Goal: Obtain resource: Download file/media

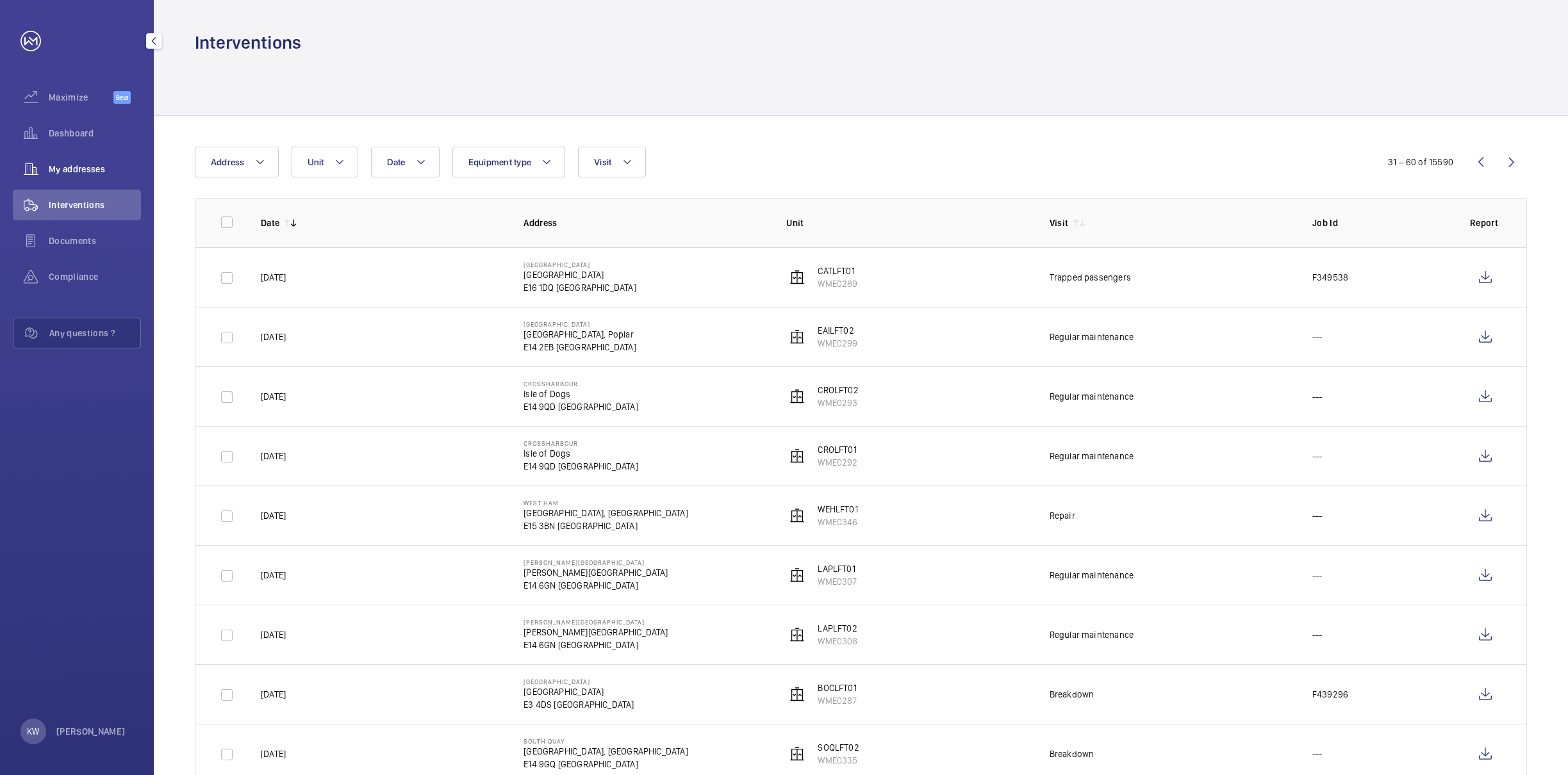
click at [59, 163] on span "My addresses" at bounding box center [95, 169] width 92 height 13
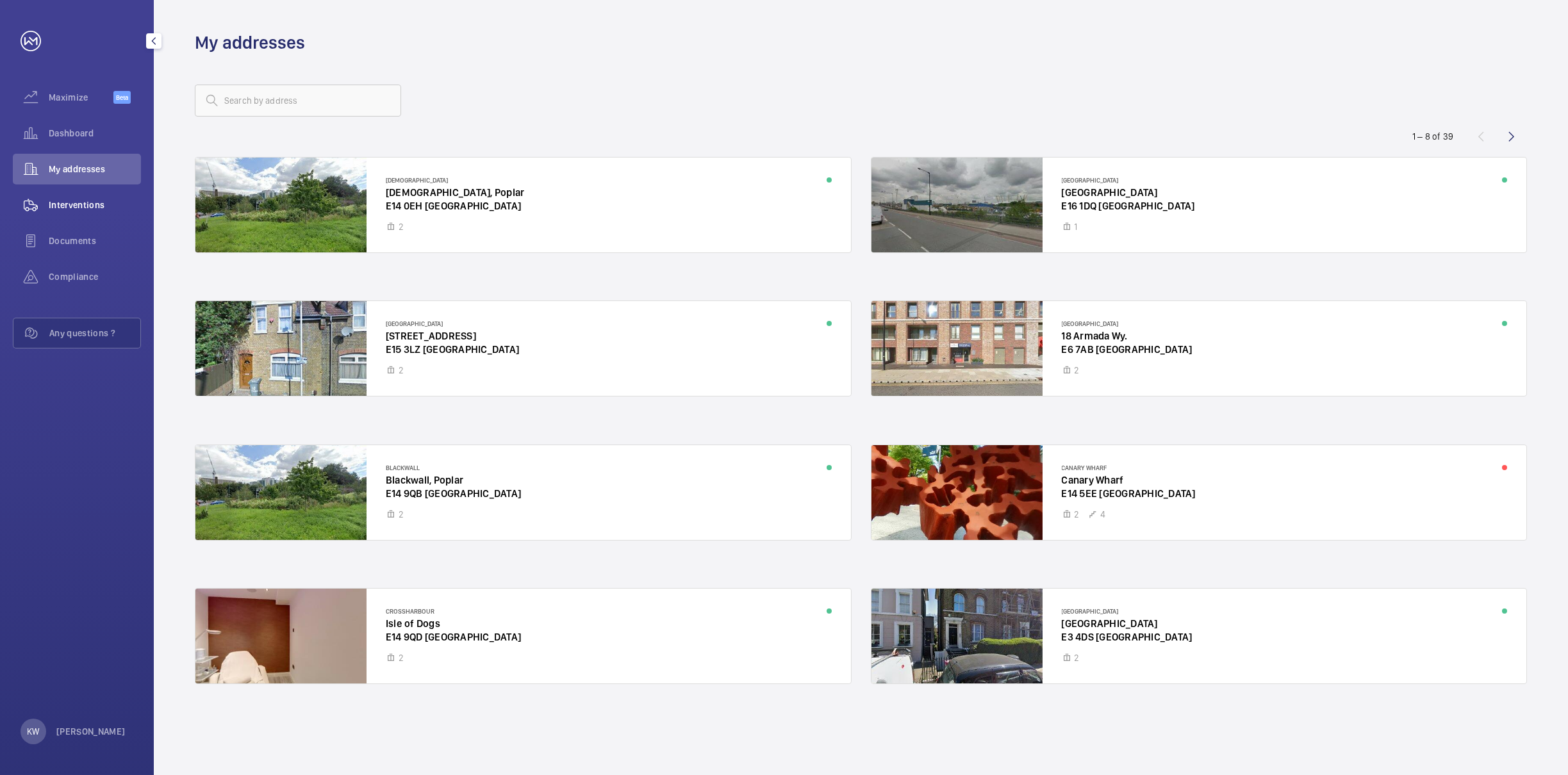
click at [66, 210] on span "Interventions" at bounding box center [95, 205] width 92 height 13
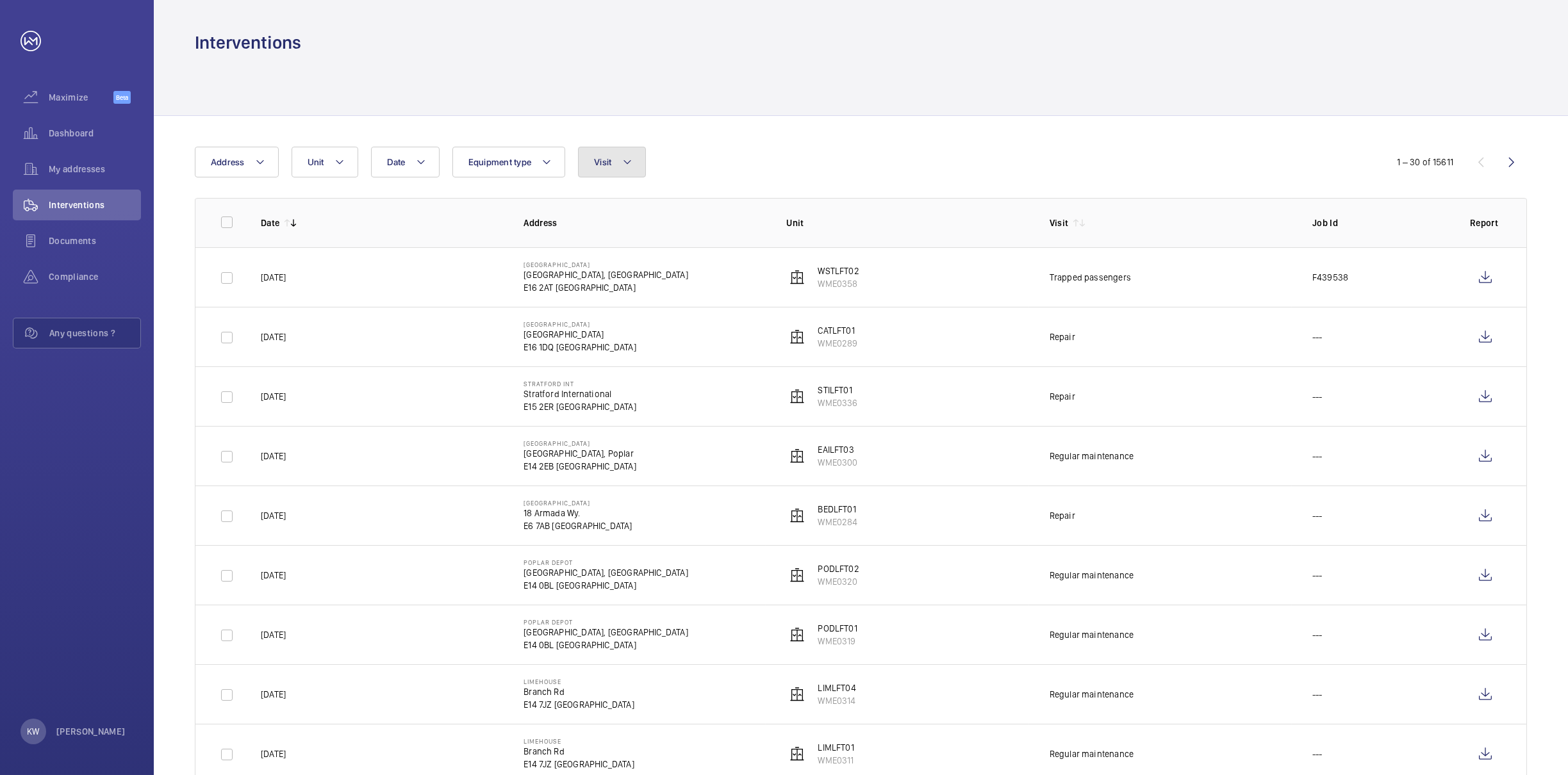
click at [616, 175] on button "Visit" at bounding box center [612, 162] width 67 height 31
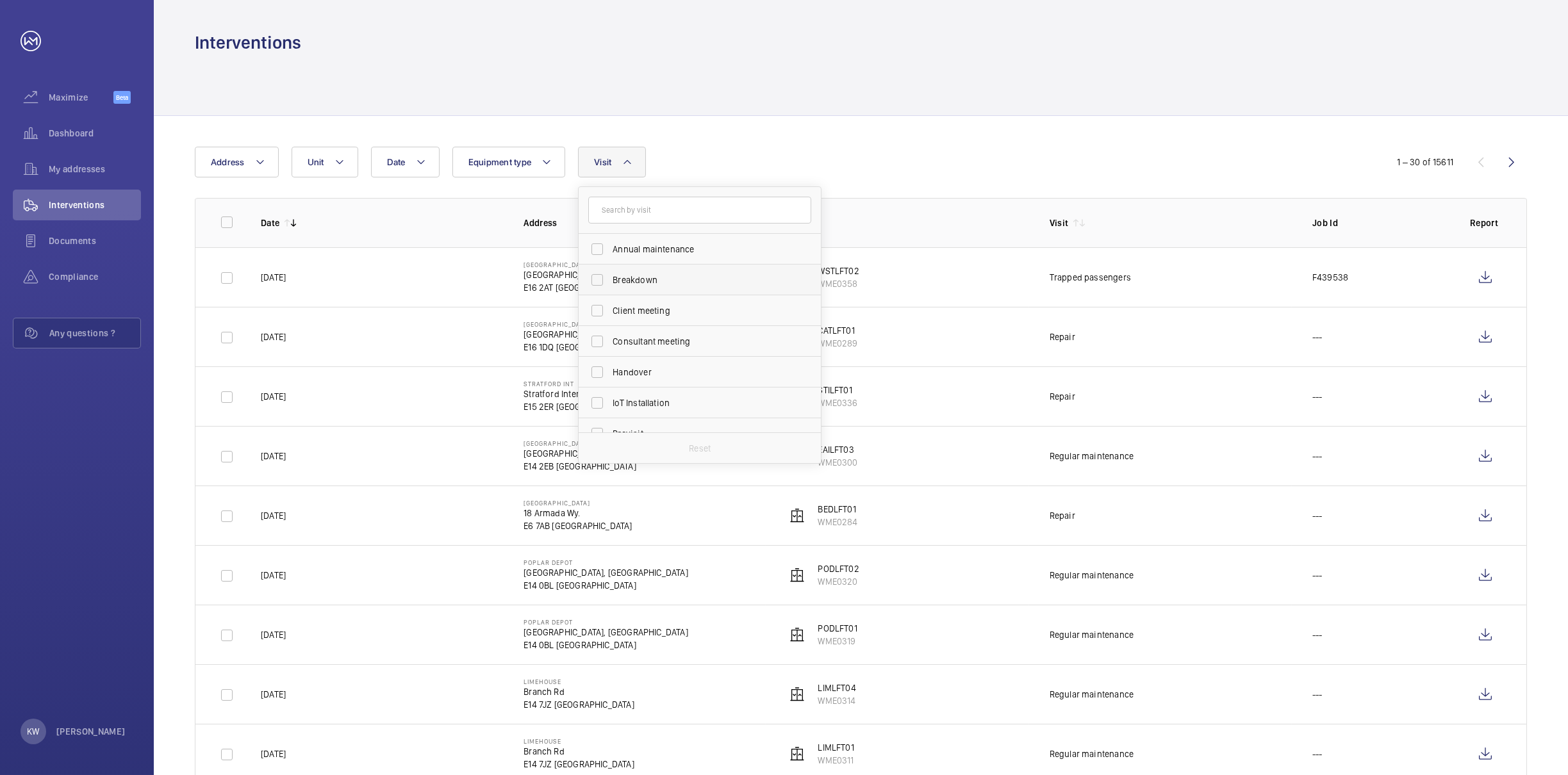
click at [617, 279] on span "Breakdown" at bounding box center [701, 280] width 176 height 13
click at [610, 279] on input "Breakdown" at bounding box center [597, 280] width 26 height 26
checkbox input "true"
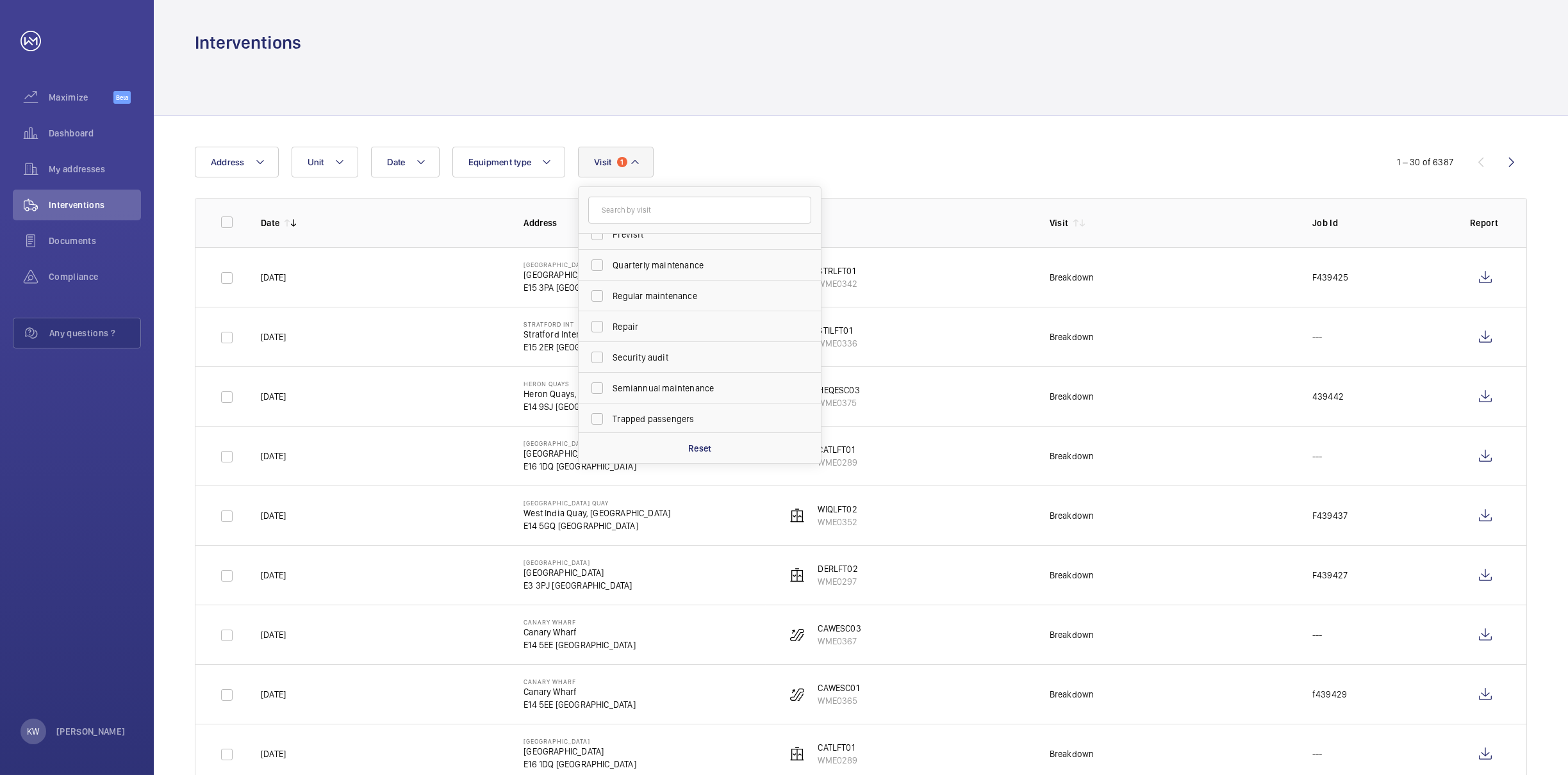
scroll to position [201, 0]
click at [596, 416] on input "Trapped passengers" at bounding box center [597, 417] width 26 height 26
checkbox input "true"
click at [598, 320] on input "Repair" at bounding box center [597, 325] width 26 height 26
checkbox input "true"
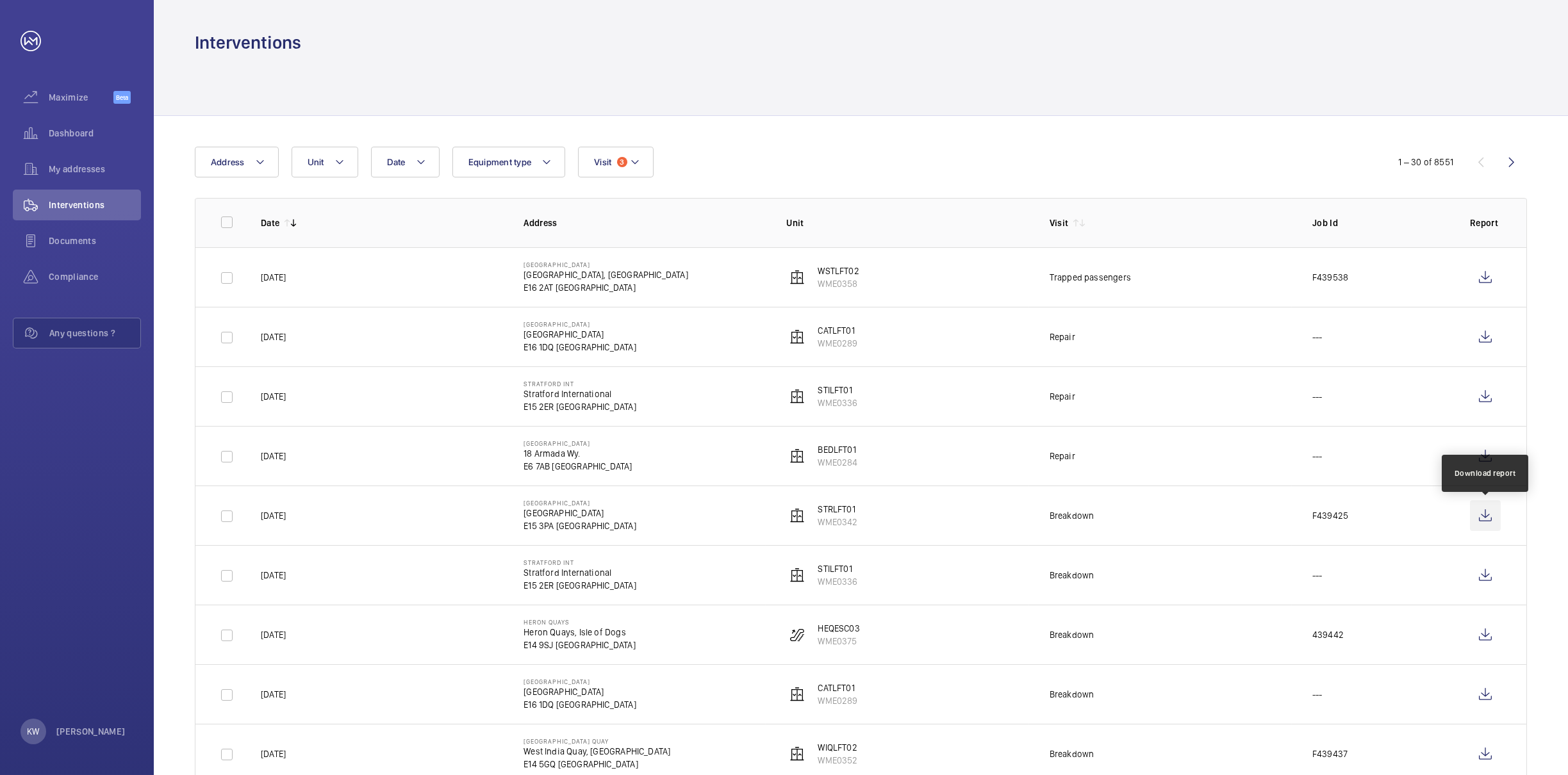
click at [1487, 517] on wm-front-icon-button at bounding box center [1485, 516] width 31 height 31
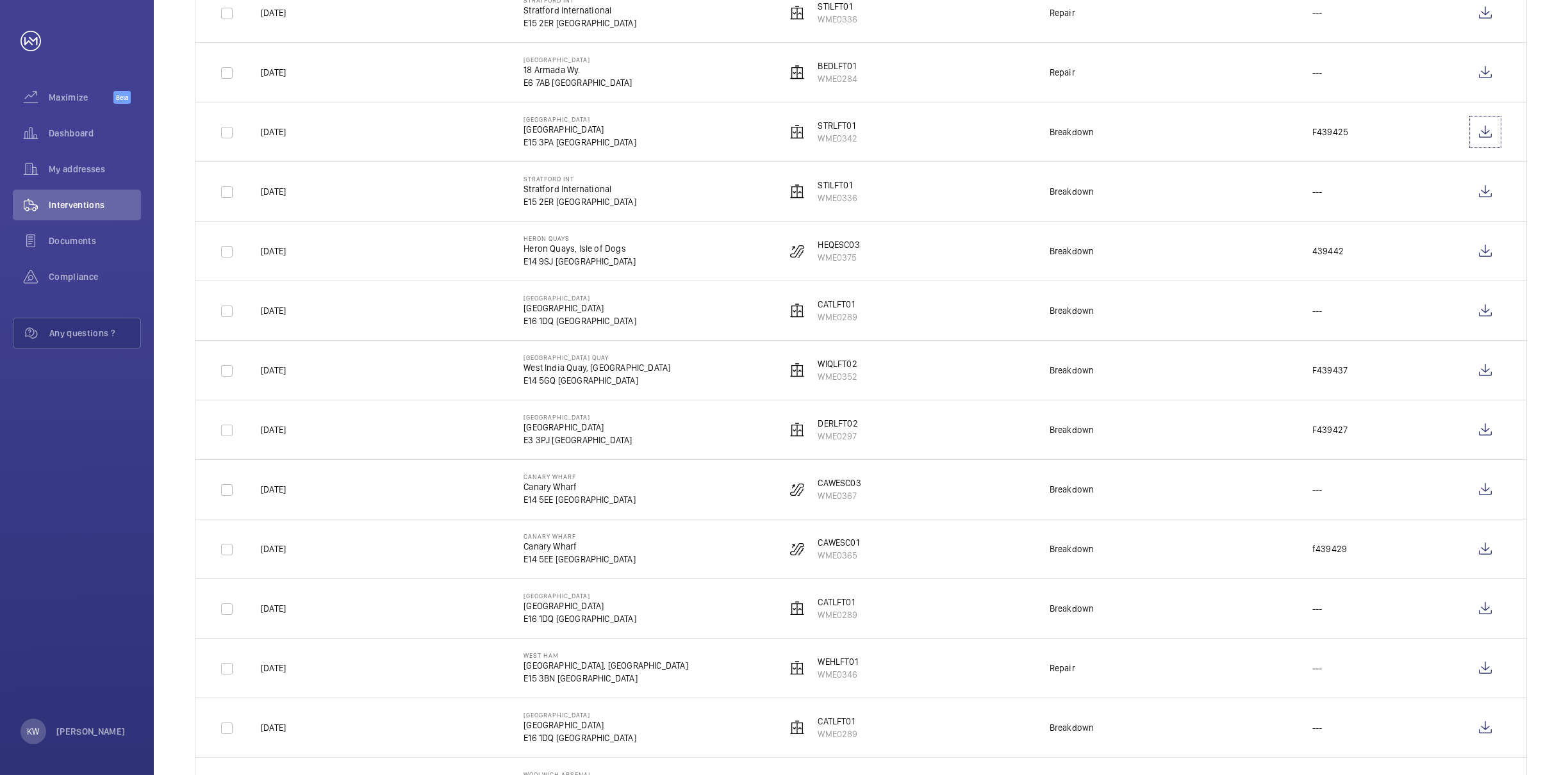
scroll to position [288, 0]
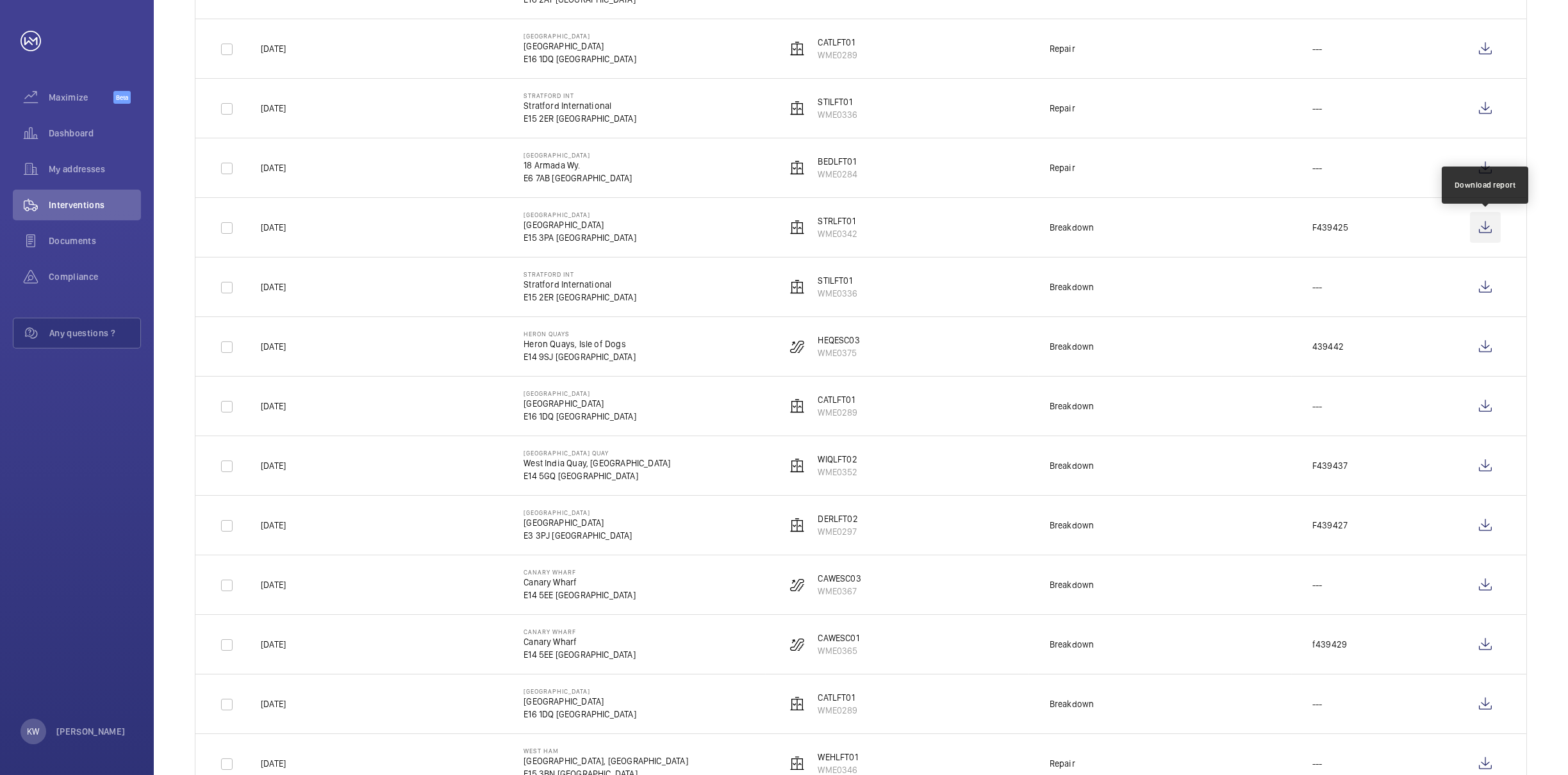
click at [1485, 233] on wm-front-icon-button at bounding box center [1485, 228] width 31 height 31
click at [1487, 527] on wm-front-icon-button at bounding box center [1485, 525] width 31 height 31
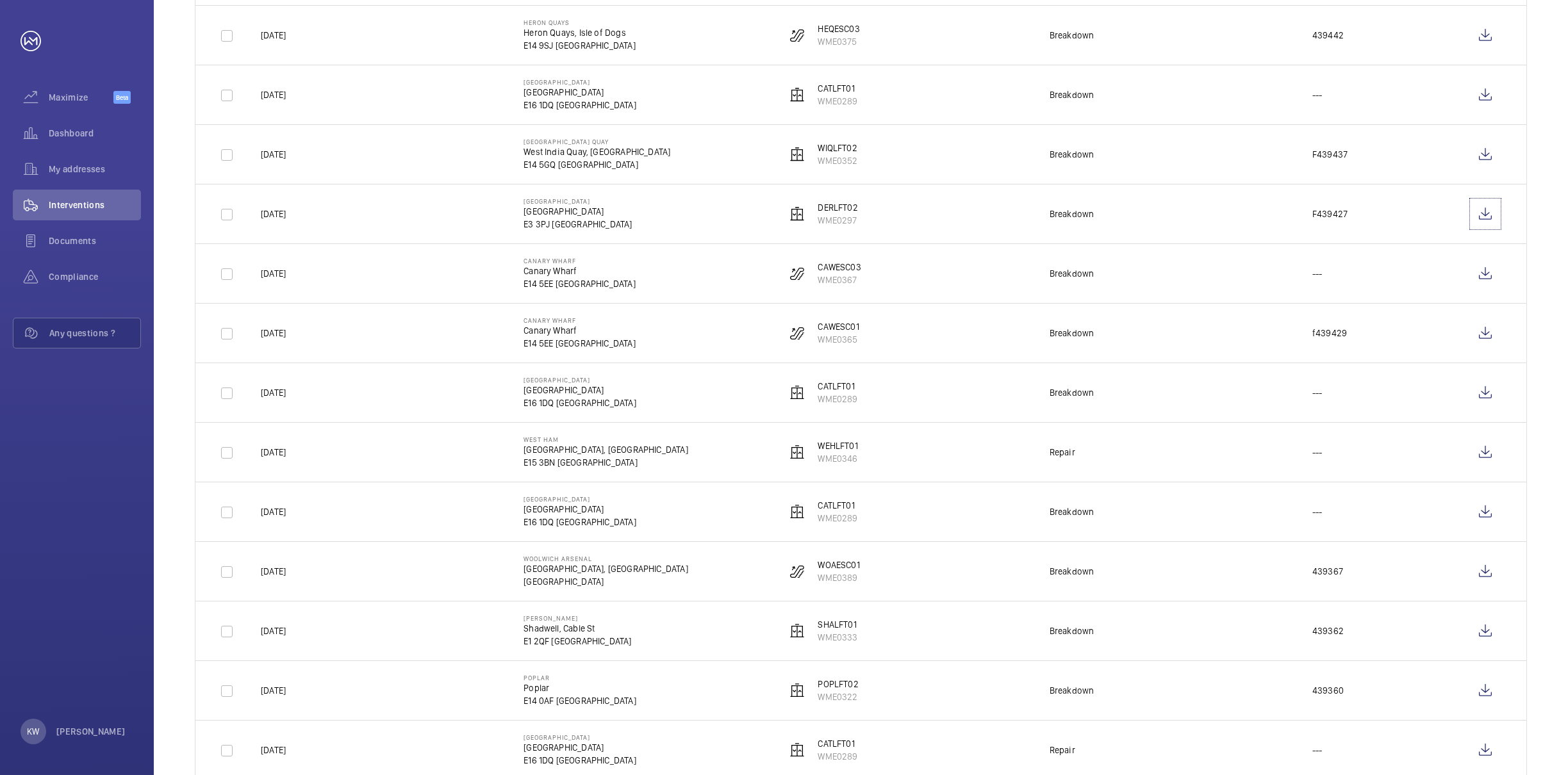
scroll to position [577, 0]
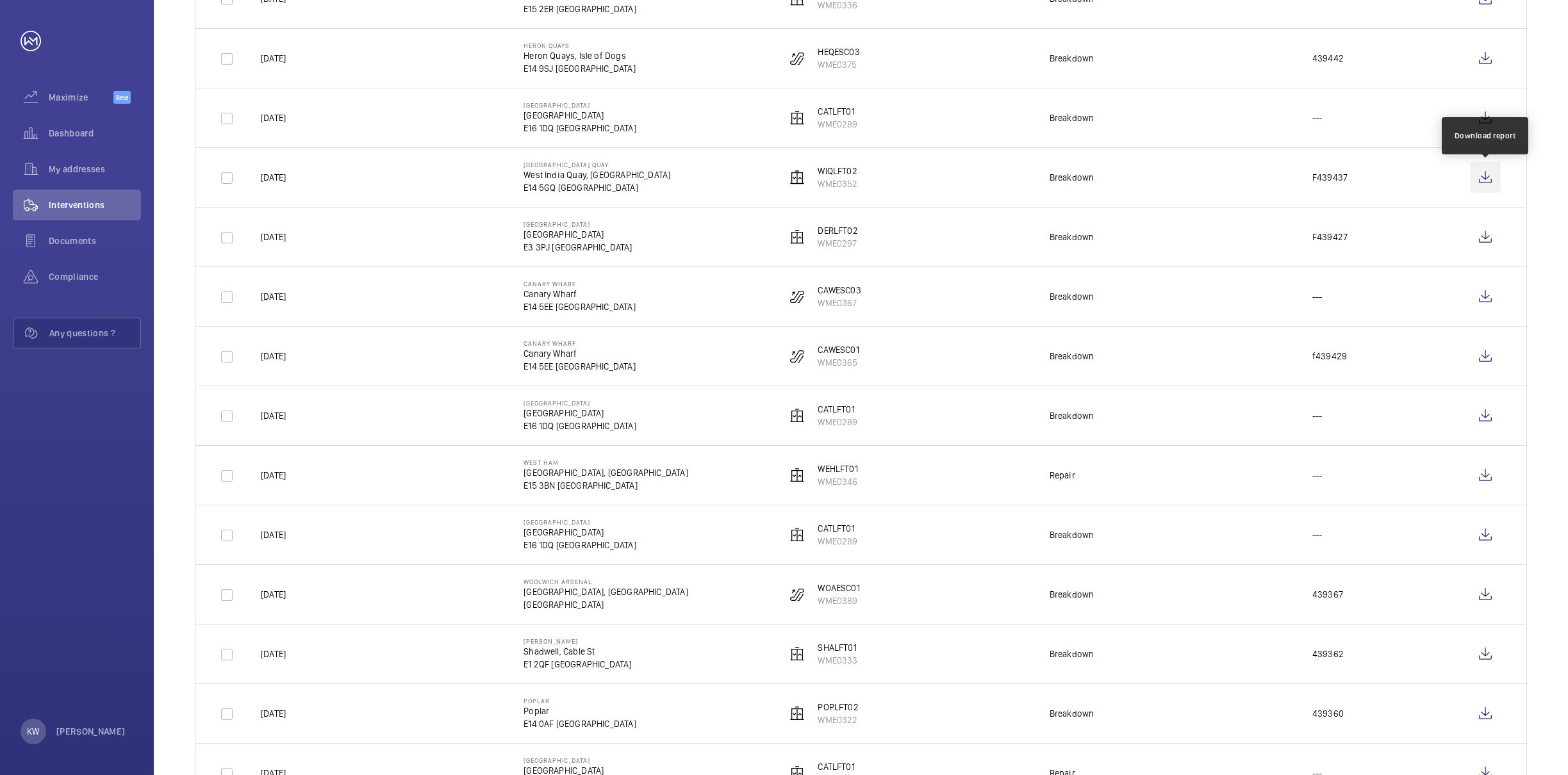
click at [1487, 187] on wm-front-icon-button at bounding box center [1485, 177] width 31 height 31
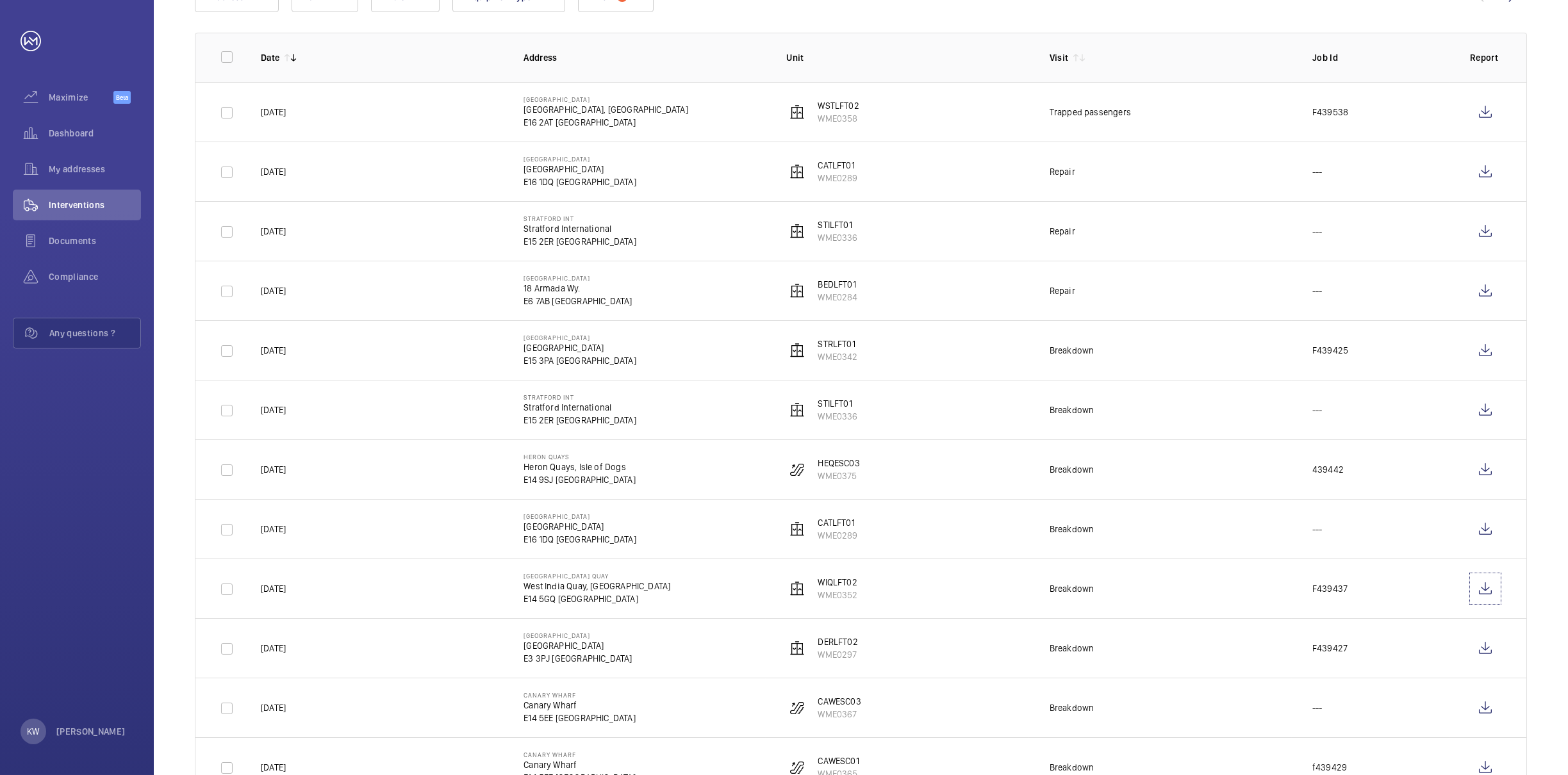
scroll to position [192, 0]
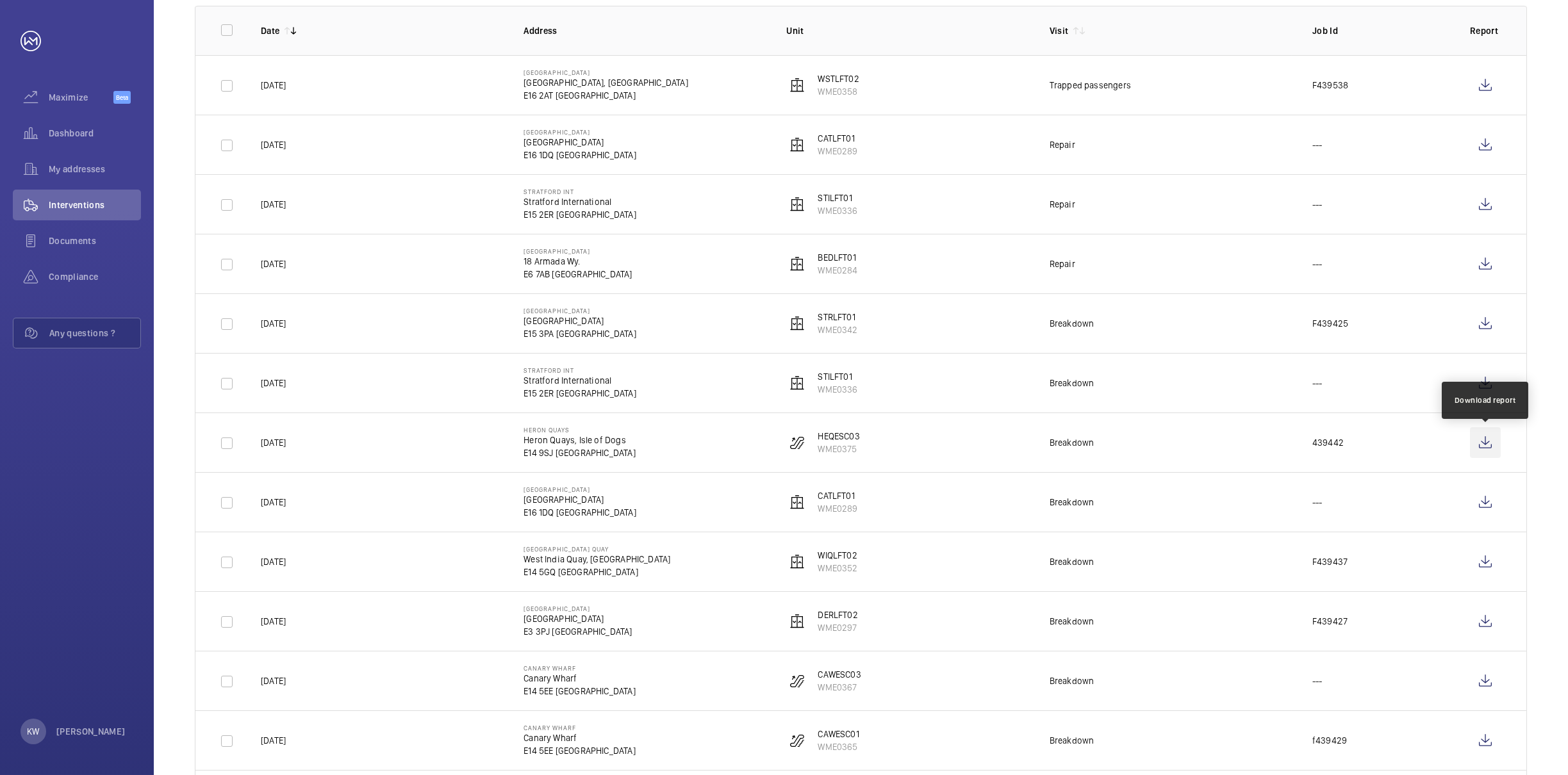
click at [1479, 447] on wm-front-icon-button at bounding box center [1485, 443] width 31 height 31
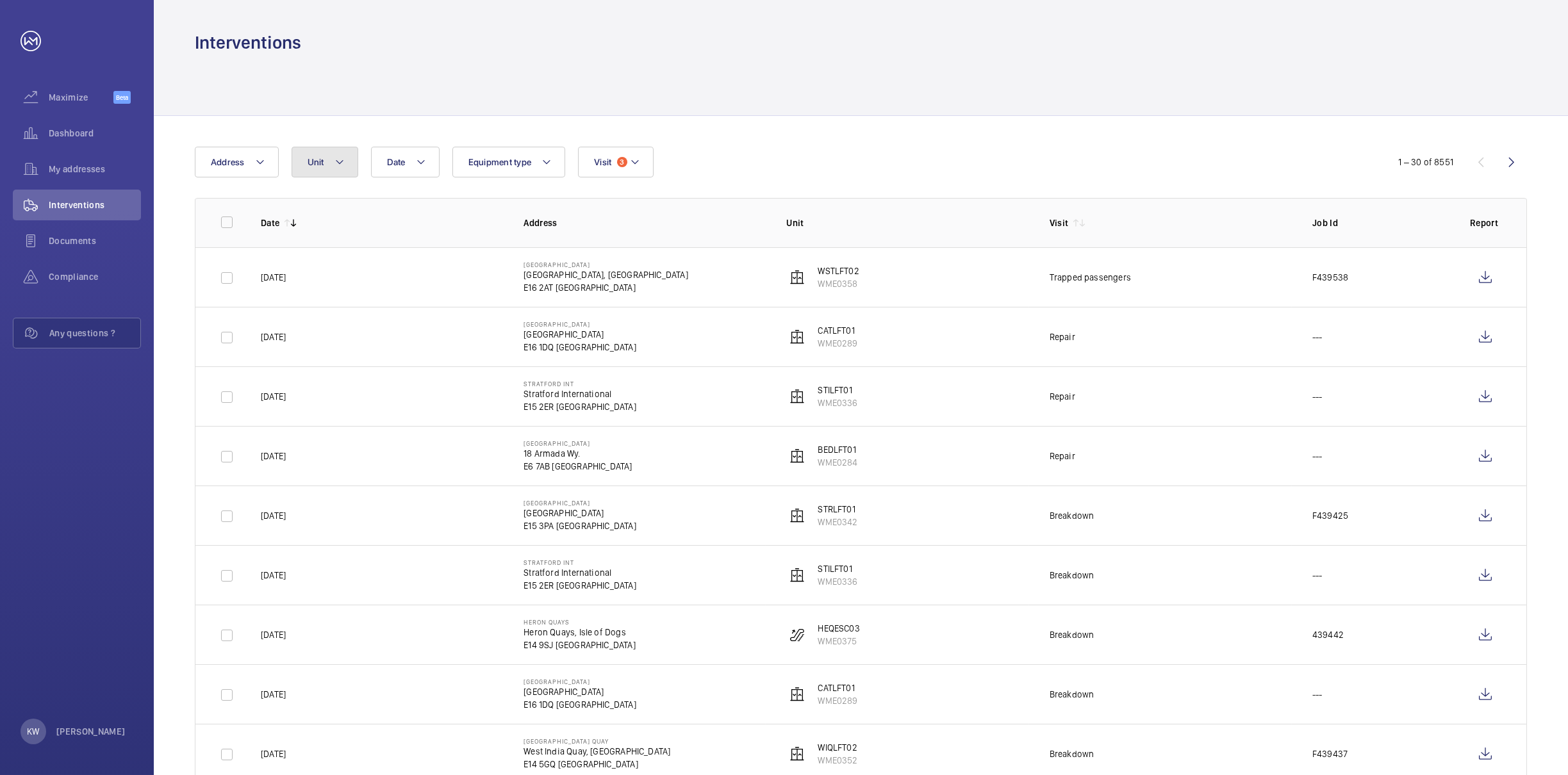
click at [316, 167] on span "Unit" at bounding box center [316, 162] width 17 height 10
type input "CAT"
click at [312, 280] on input "CAT LFT01, WME0289" at bounding box center [318, 280] width 26 height 26
checkbox input "true"
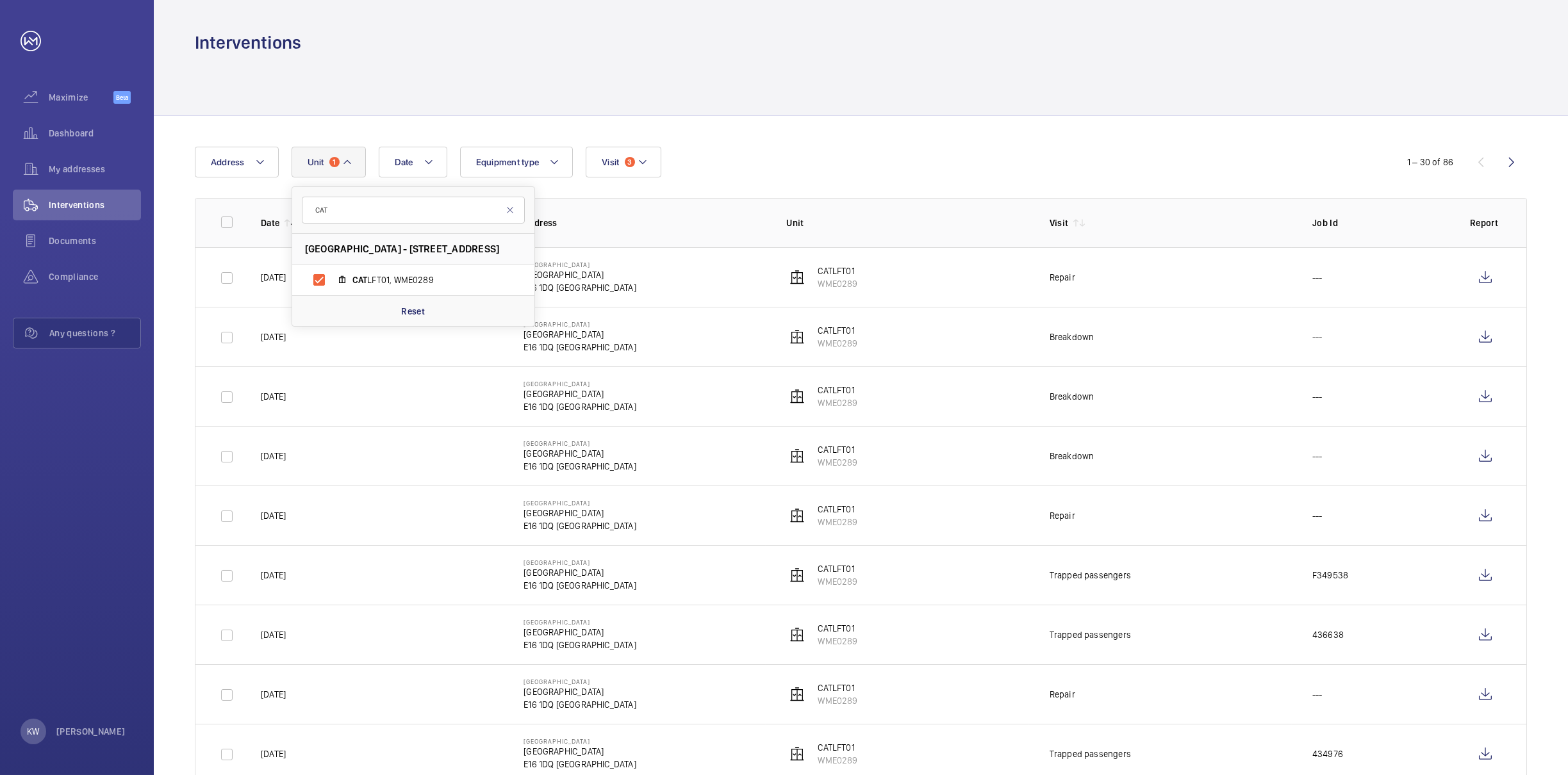
click at [941, 89] on div at bounding box center [861, 84] width 1332 height 61
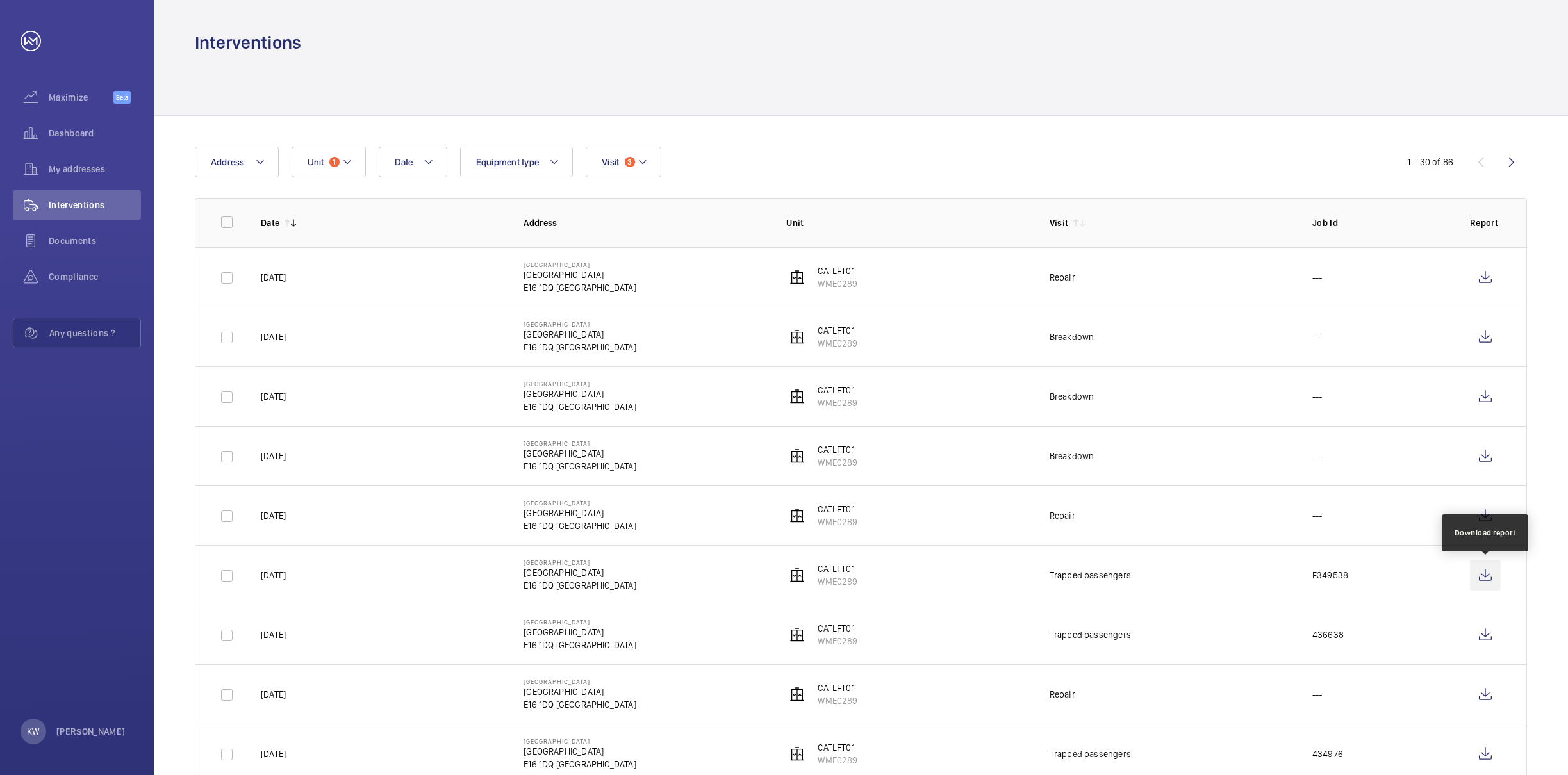
click at [1480, 577] on wm-front-icon-button at bounding box center [1485, 575] width 31 height 31
click at [1485, 520] on wm-front-icon-button at bounding box center [1485, 516] width 31 height 31
click at [1487, 457] on wm-front-icon-button at bounding box center [1485, 456] width 31 height 31
click at [1485, 399] on wm-front-icon-button at bounding box center [1485, 397] width 31 height 31
click at [1482, 274] on wm-front-icon-button at bounding box center [1485, 277] width 31 height 31
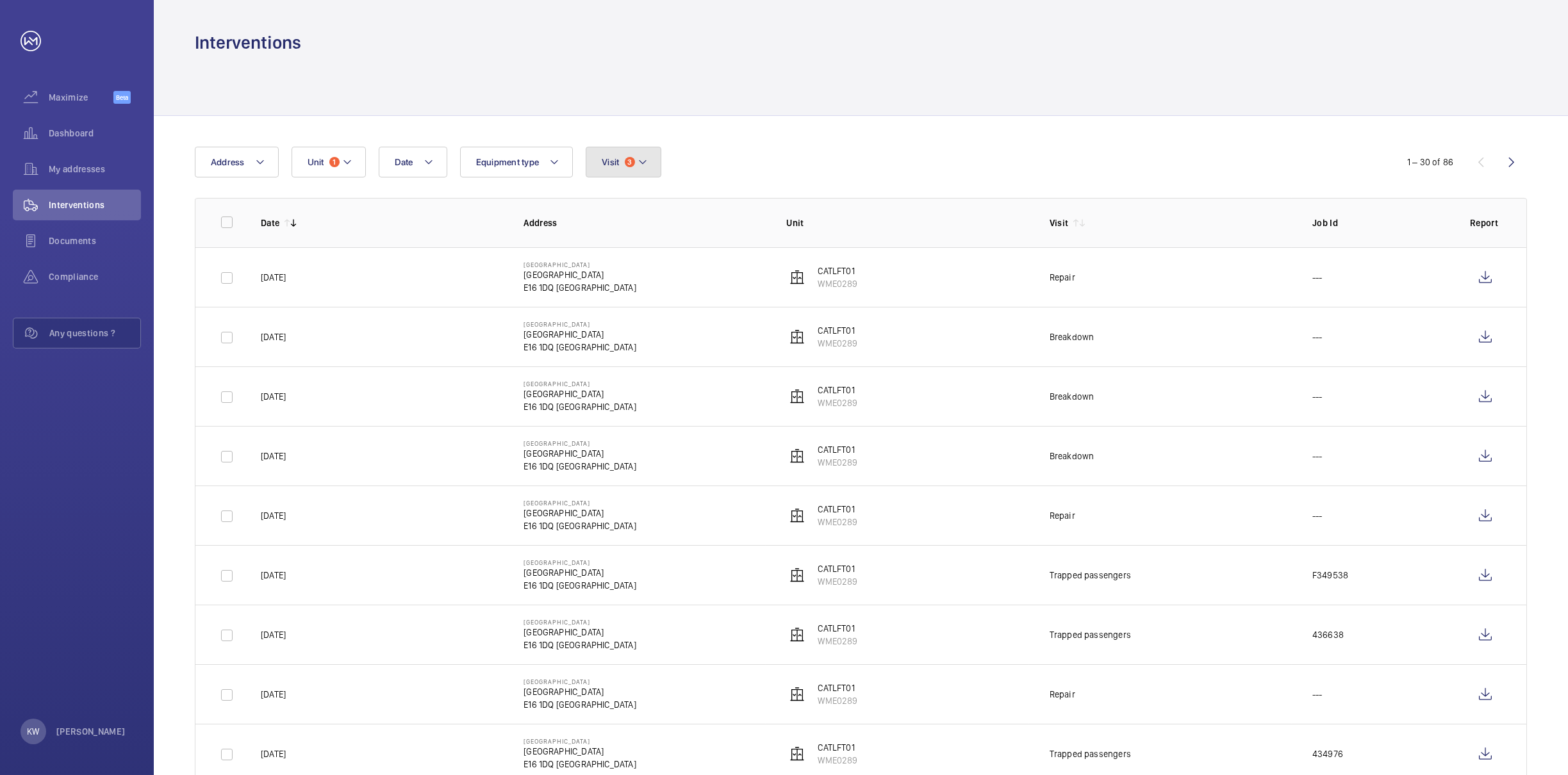
click at [619, 168] on button "Visit 3" at bounding box center [623, 162] width 75 height 31
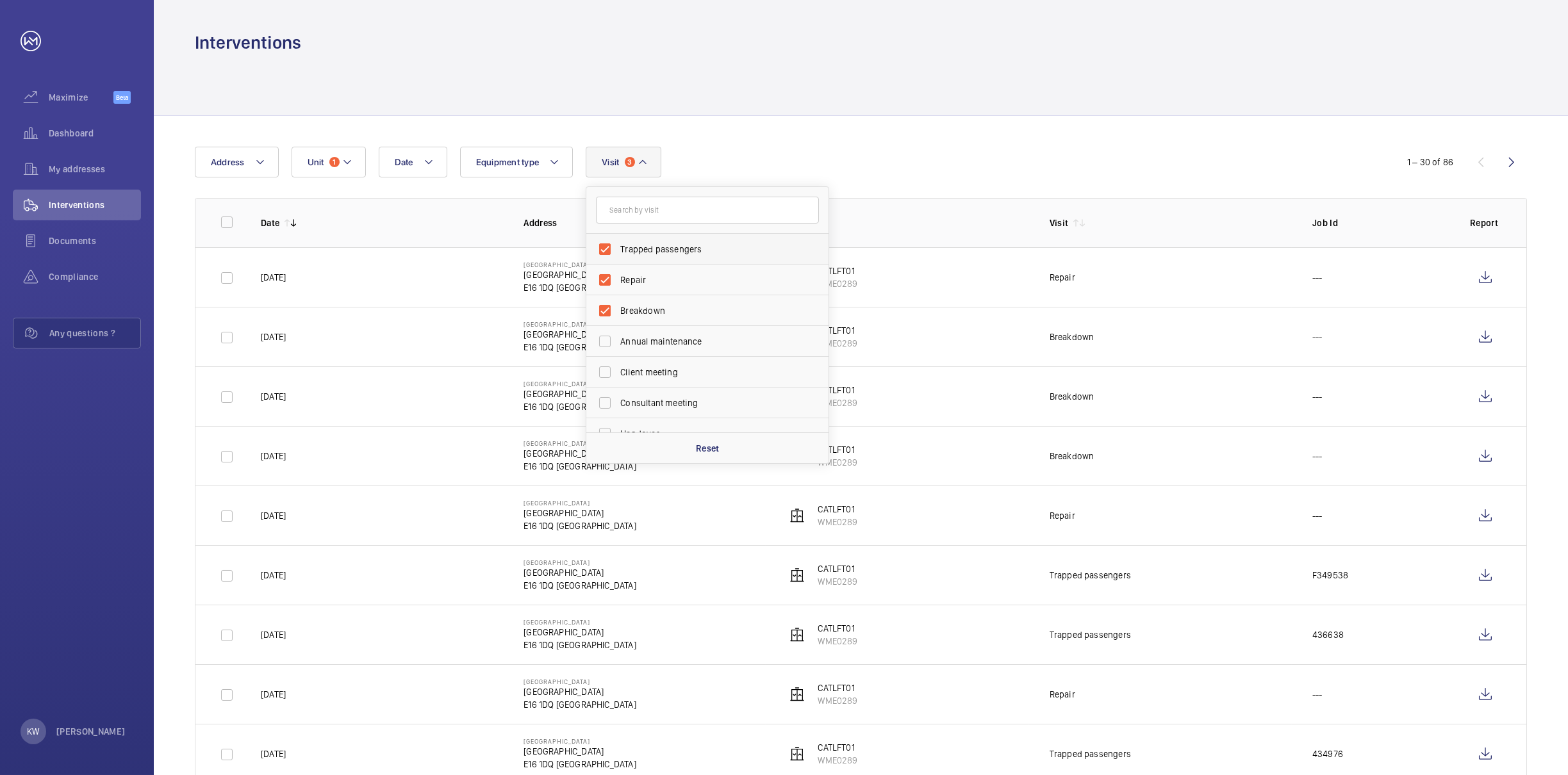
click at [627, 247] on span "Trapped passengers" at bounding box center [708, 250] width 176 height 13
click at [618, 247] on input "Trapped passengers" at bounding box center [605, 249] width 26 height 26
checkbox input "false"
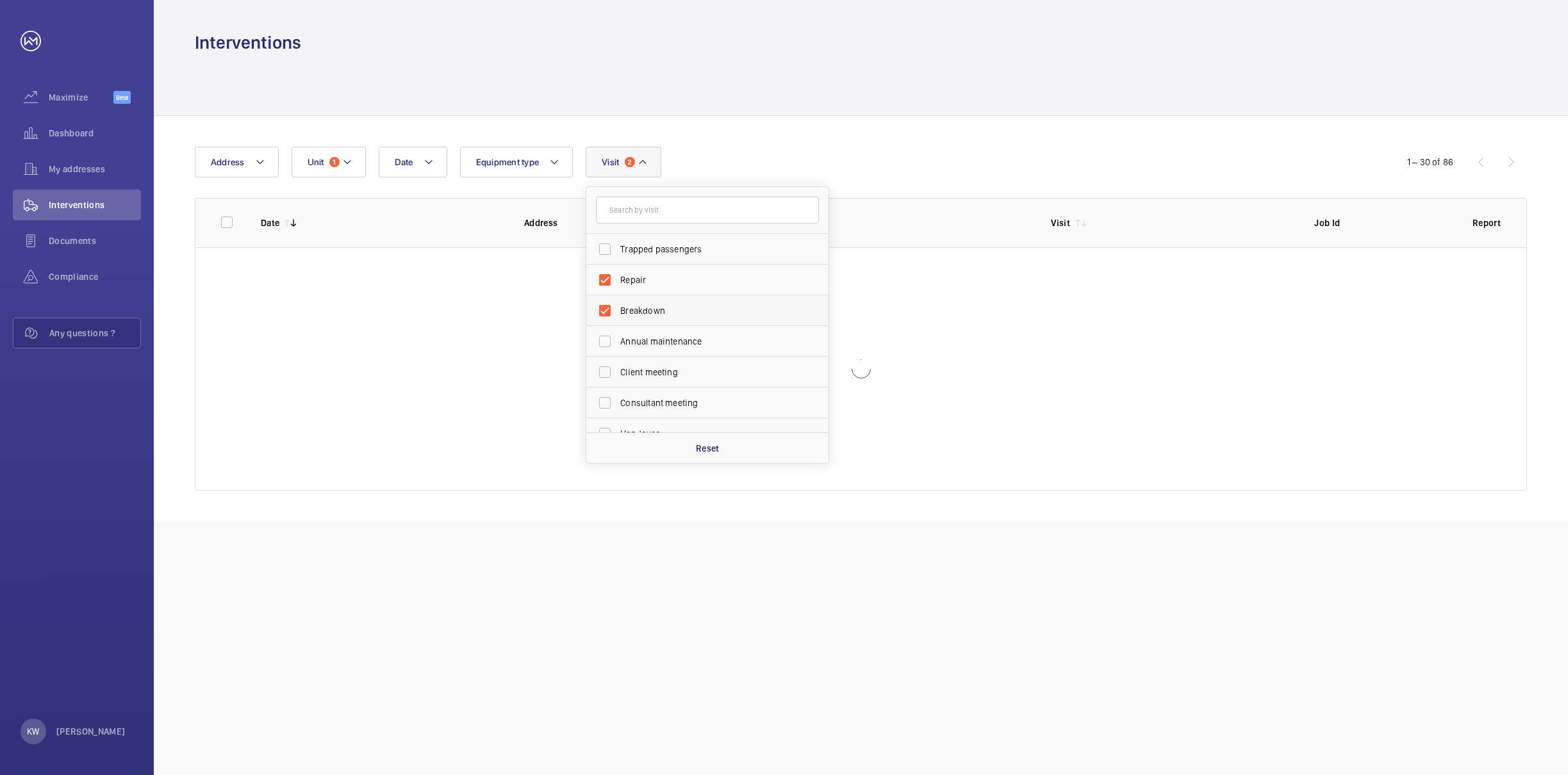
drag, startPoint x: 626, startPoint y: 274, endPoint x: 627, endPoint y: 301, distance: 27.0
click at [627, 275] on span "Repair" at bounding box center [708, 280] width 176 height 13
click at [618, 275] on input "Repair" at bounding box center [605, 280] width 26 height 26
checkbox input "false"
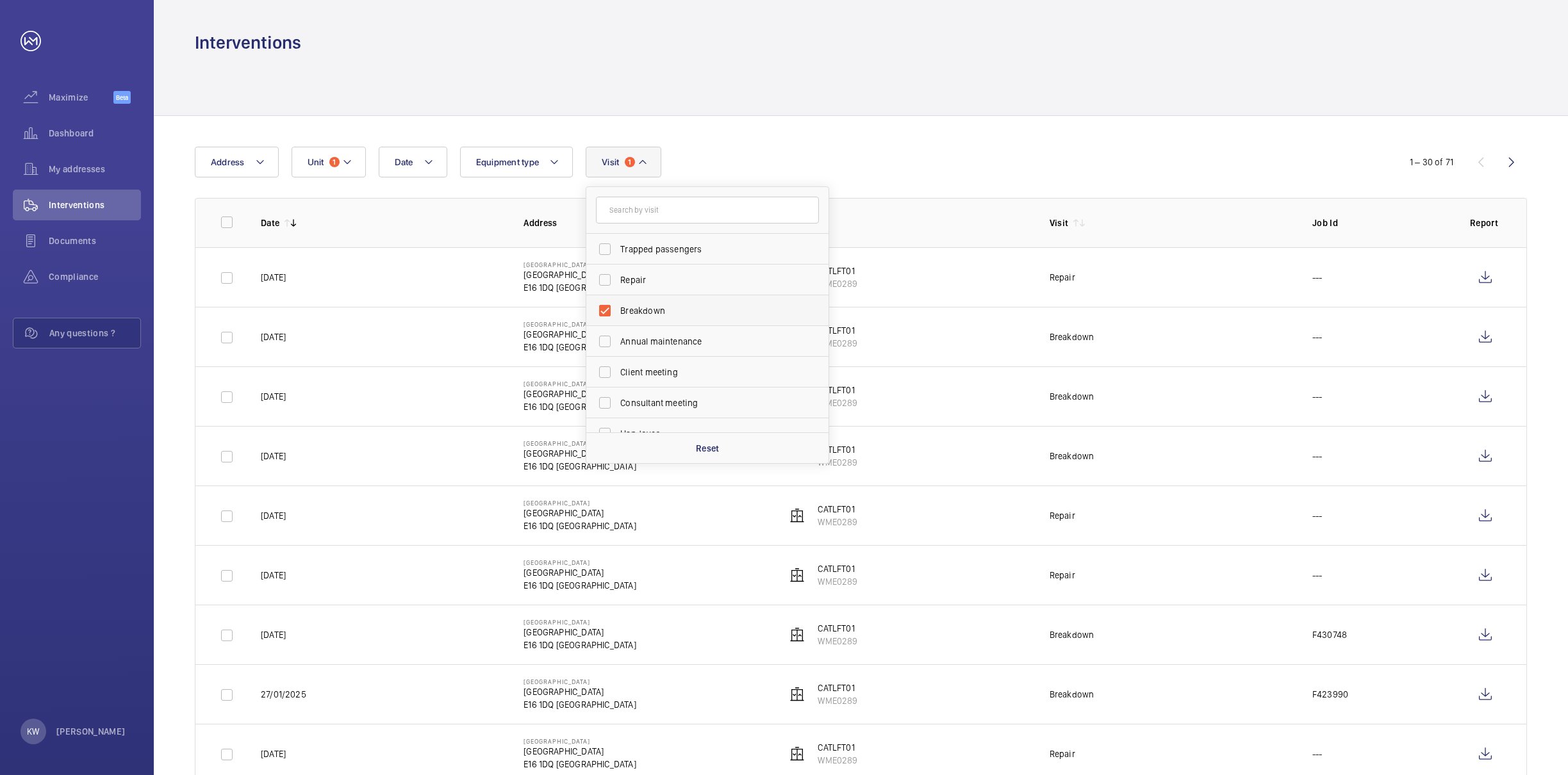
click at [629, 304] on span "Breakdown" at bounding box center [708, 311] width 176 height 13
click at [618, 304] on input "Breakdown" at bounding box center [605, 310] width 26 height 26
checkbox input "false"
click at [313, 173] on button "Unit 1" at bounding box center [329, 162] width 75 height 31
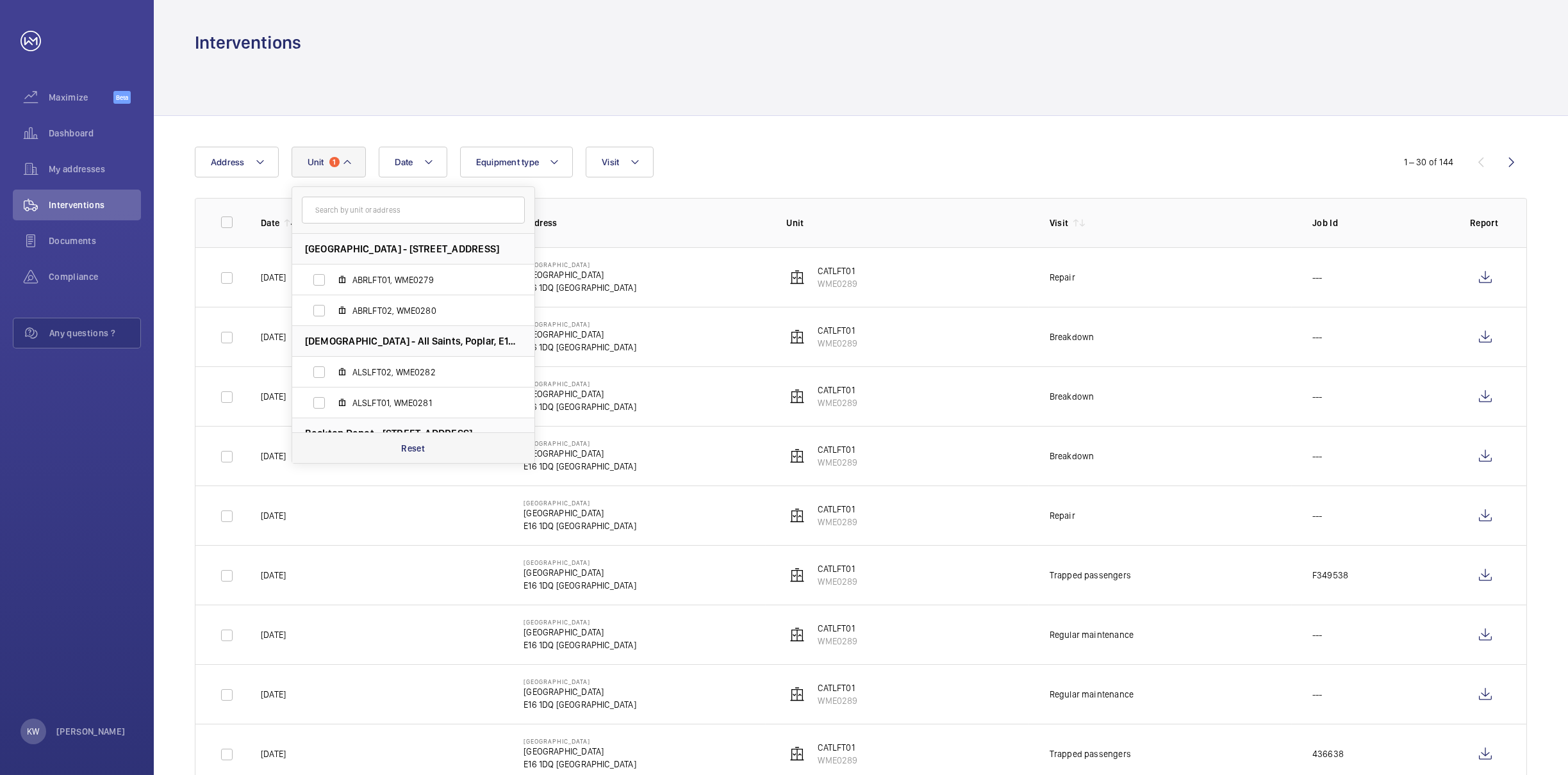
click at [406, 445] on p "Reset" at bounding box center [413, 449] width 23 height 13
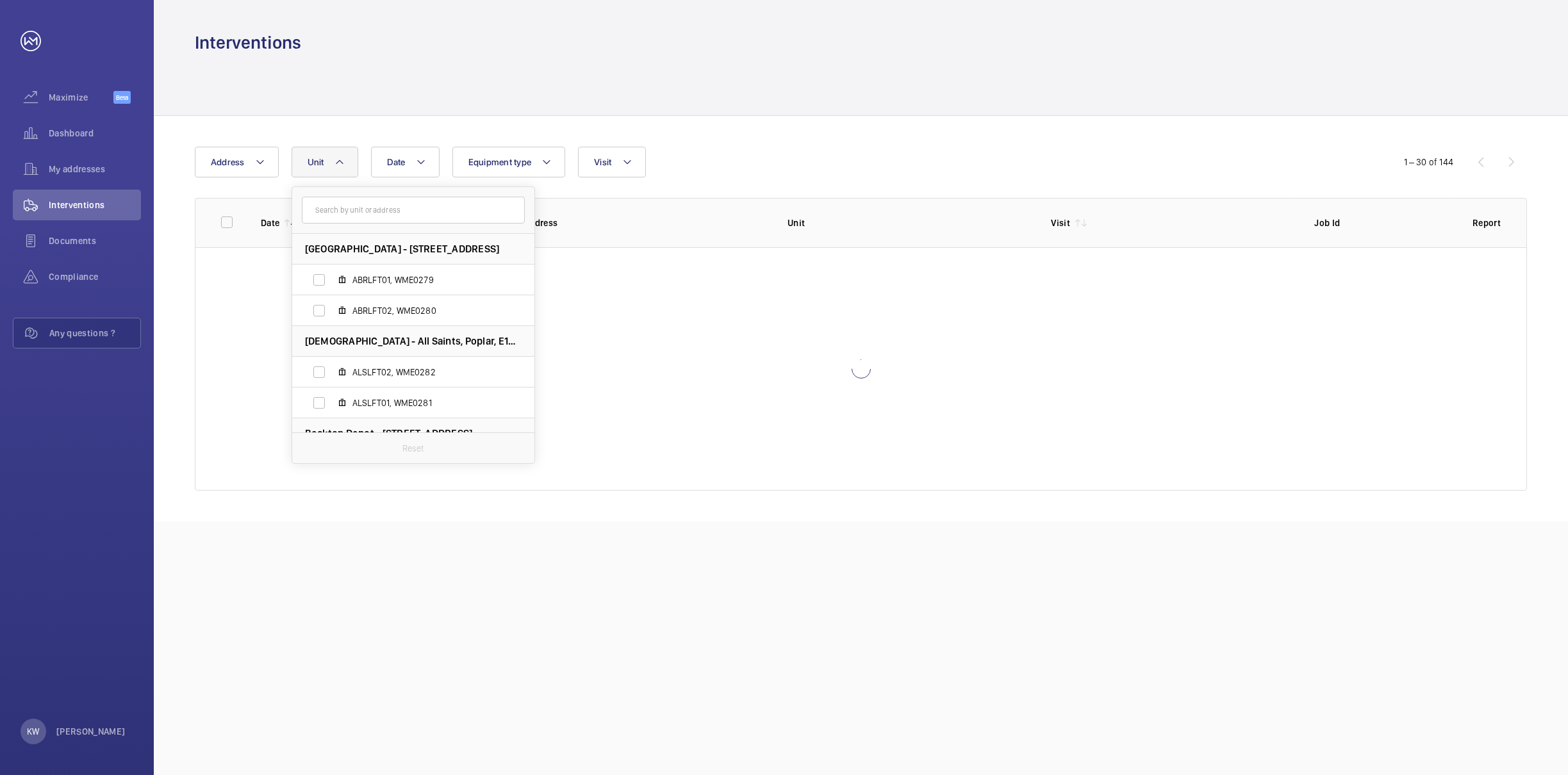
click at [897, 138] on div "Date Address [STREET_ADDRESS][GEOGRAPHIC_DATA] ABRLFT02, WME0280 All Saints - […" at bounding box center [861, 318] width 1414 height 405
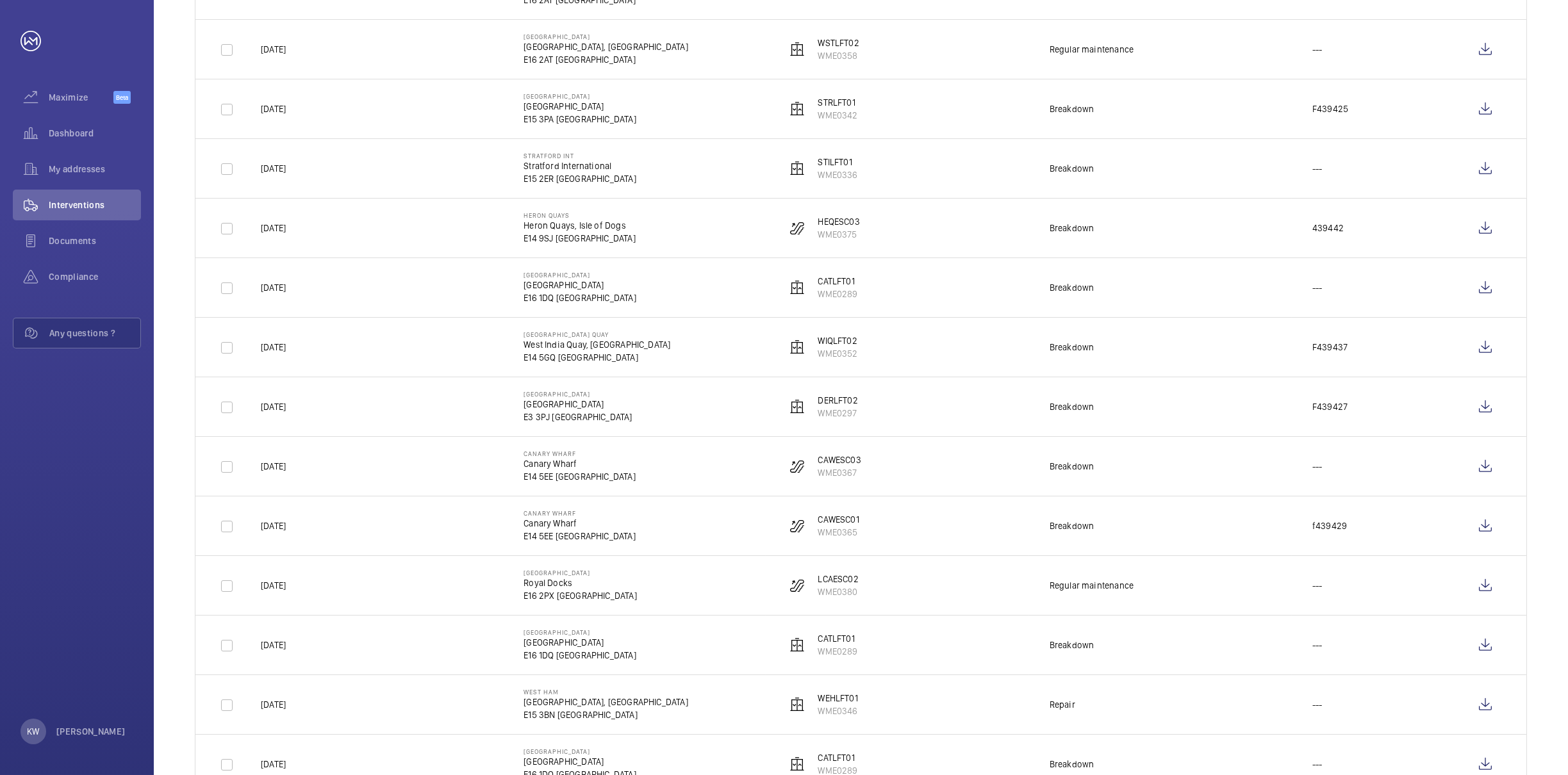
scroll to position [961, 0]
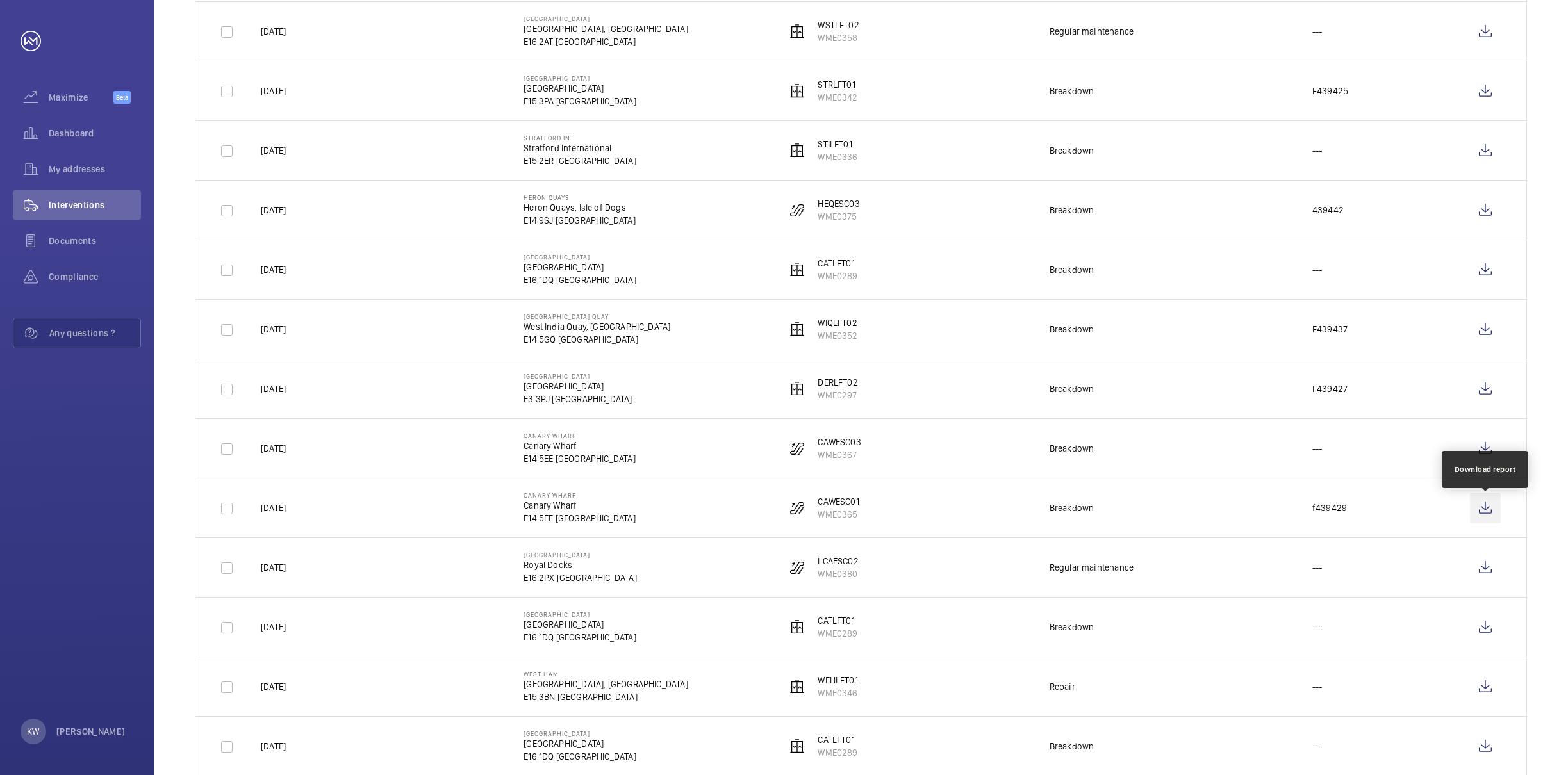
click at [1478, 514] on wm-front-icon-button at bounding box center [1485, 508] width 31 height 31
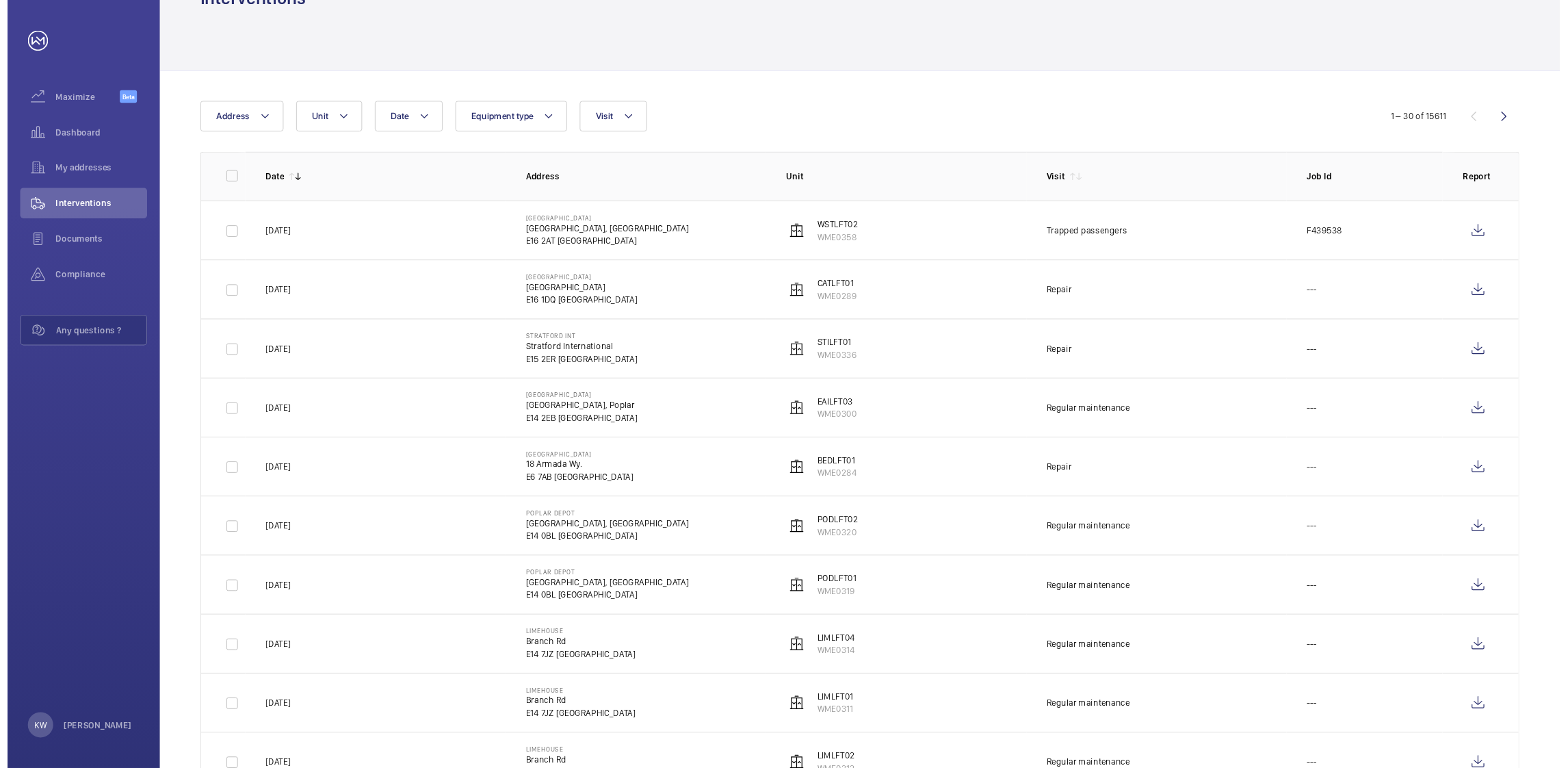
scroll to position [0, 0]
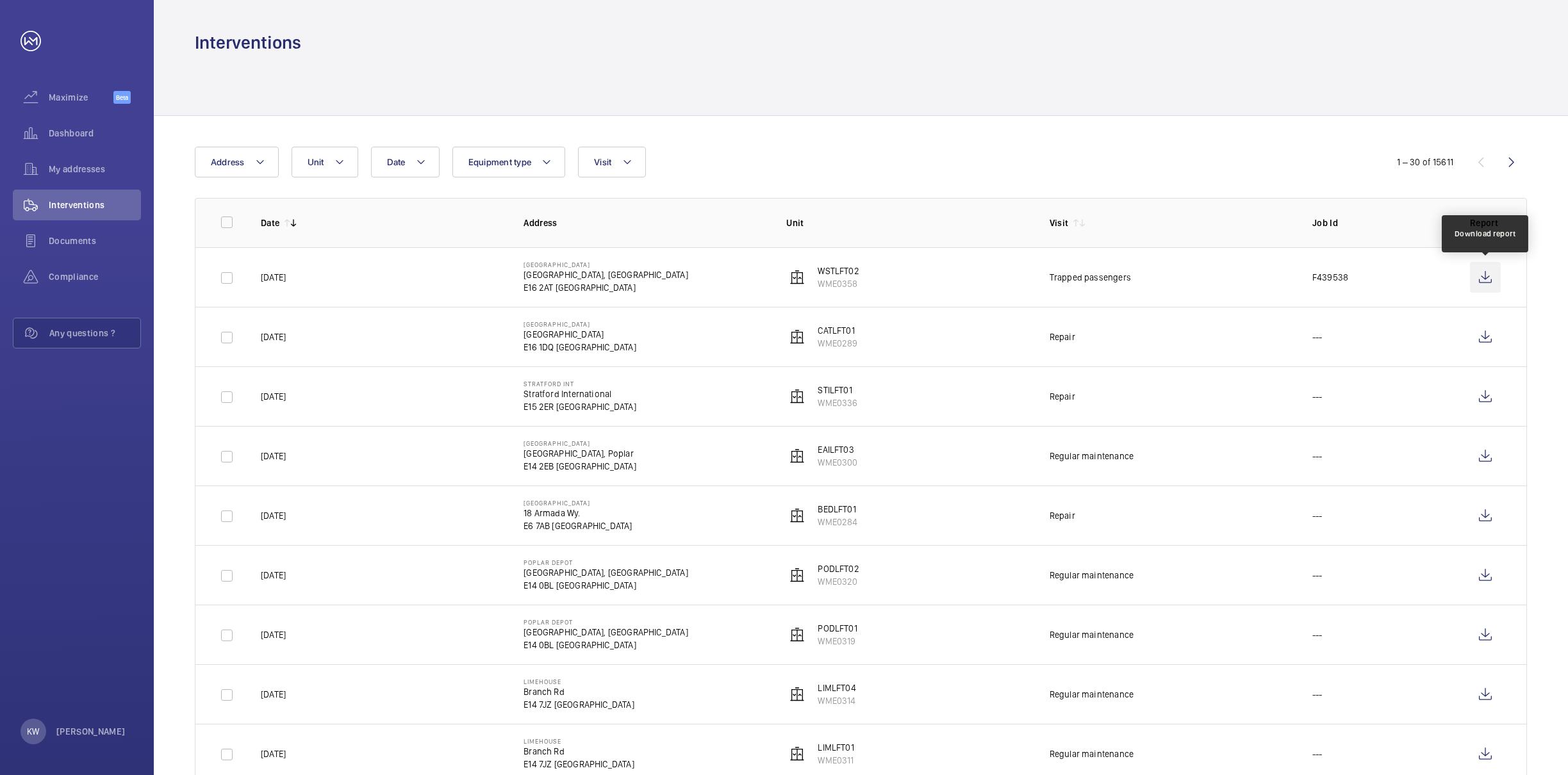
click at [1481, 275] on wm-front-icon-button at bounding box center [1485, 277] width 31 height 31
click at [794, 91] on div at bounding box center [861, 84] width 1332 height 61
click at [88, 201] on span "Interventions" at bounding box center [95, 205] width 92 height 13
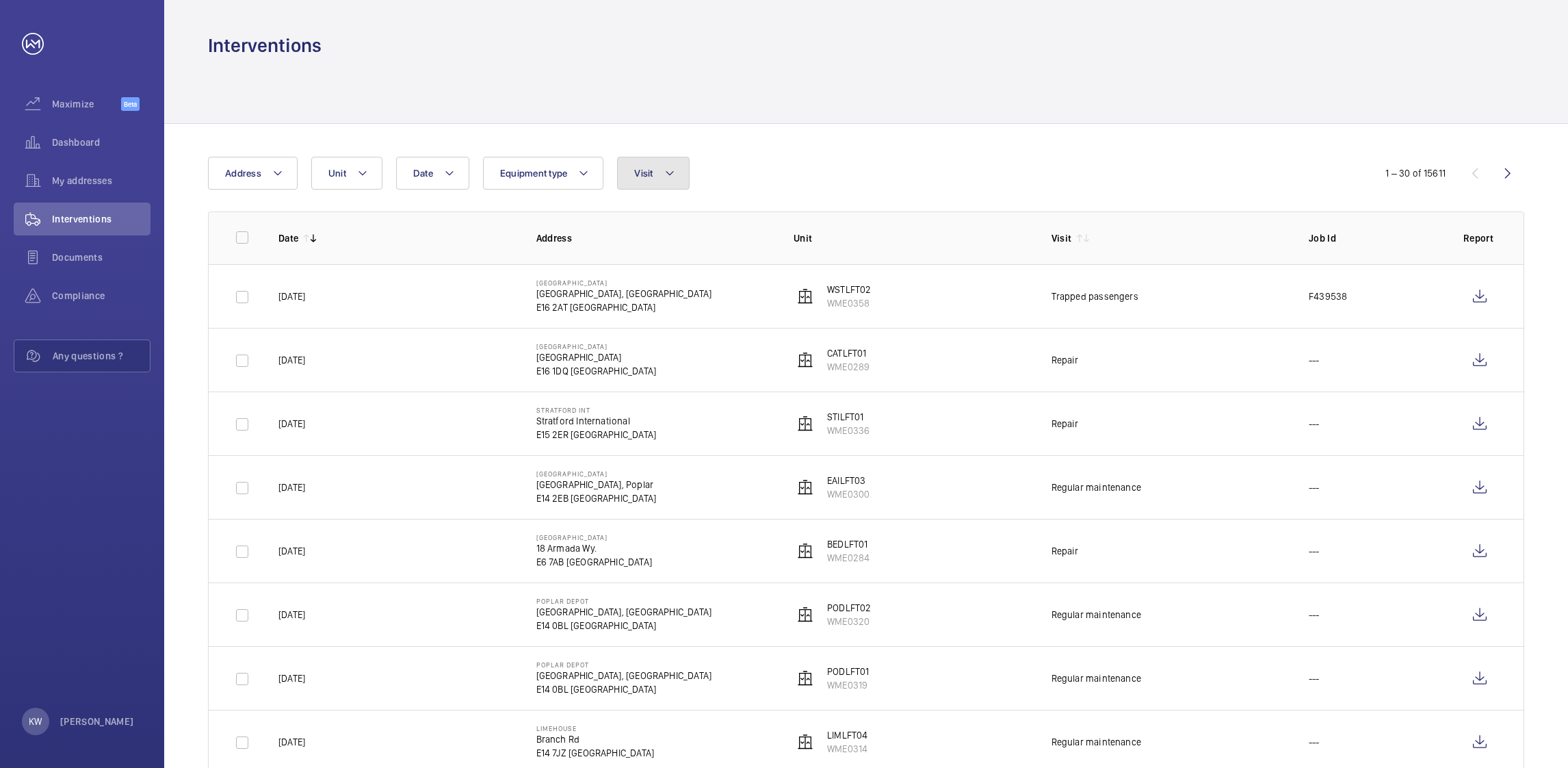
click at [639, 179] on button "Visit" at bounding box center [653, 173] width 72 height 33
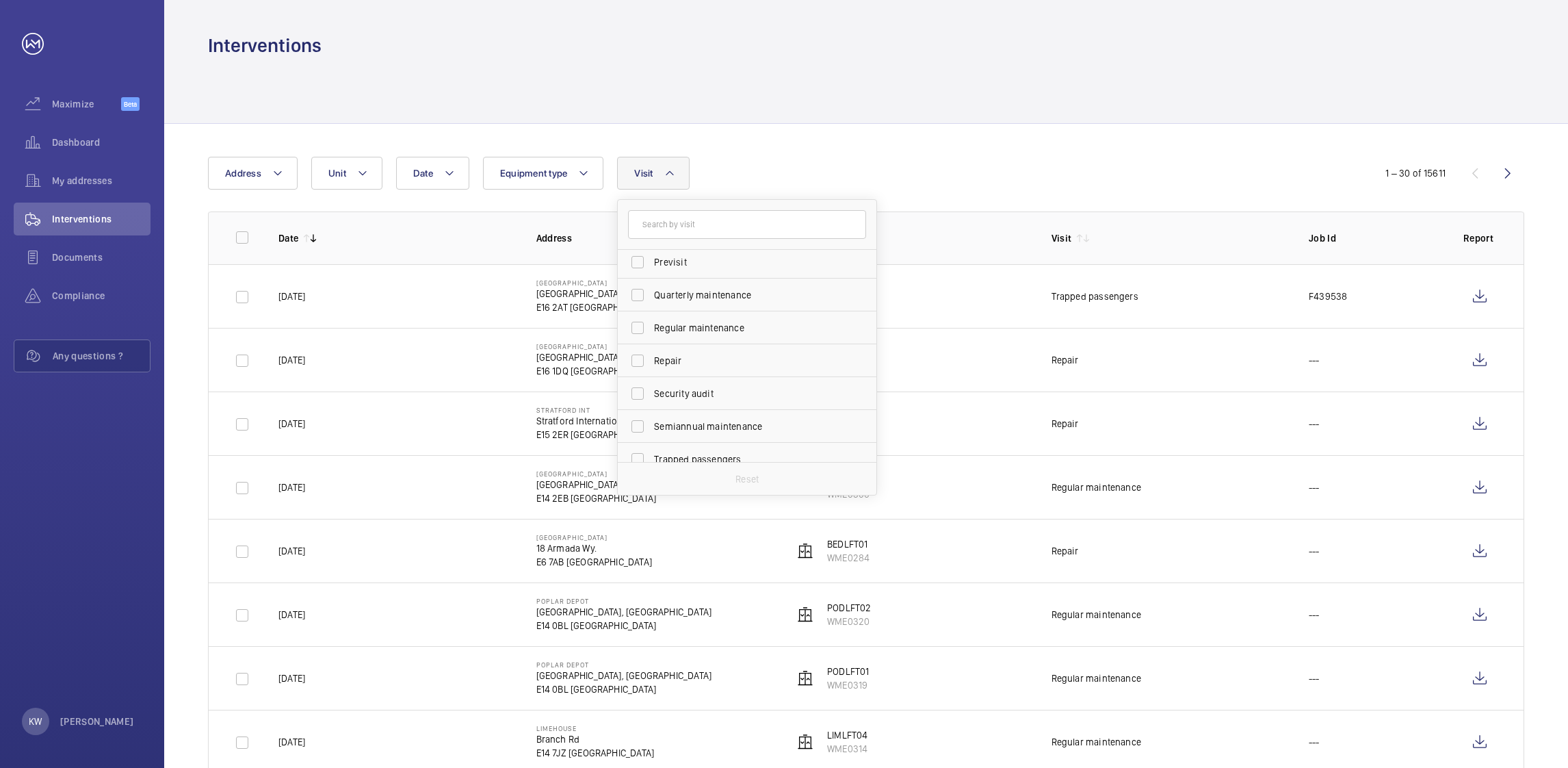
scroll to position [206, 0]
click at [638, 354] on input "Repair" at bounding box center [637, 357] width 27 height 27
checkbox input "true"
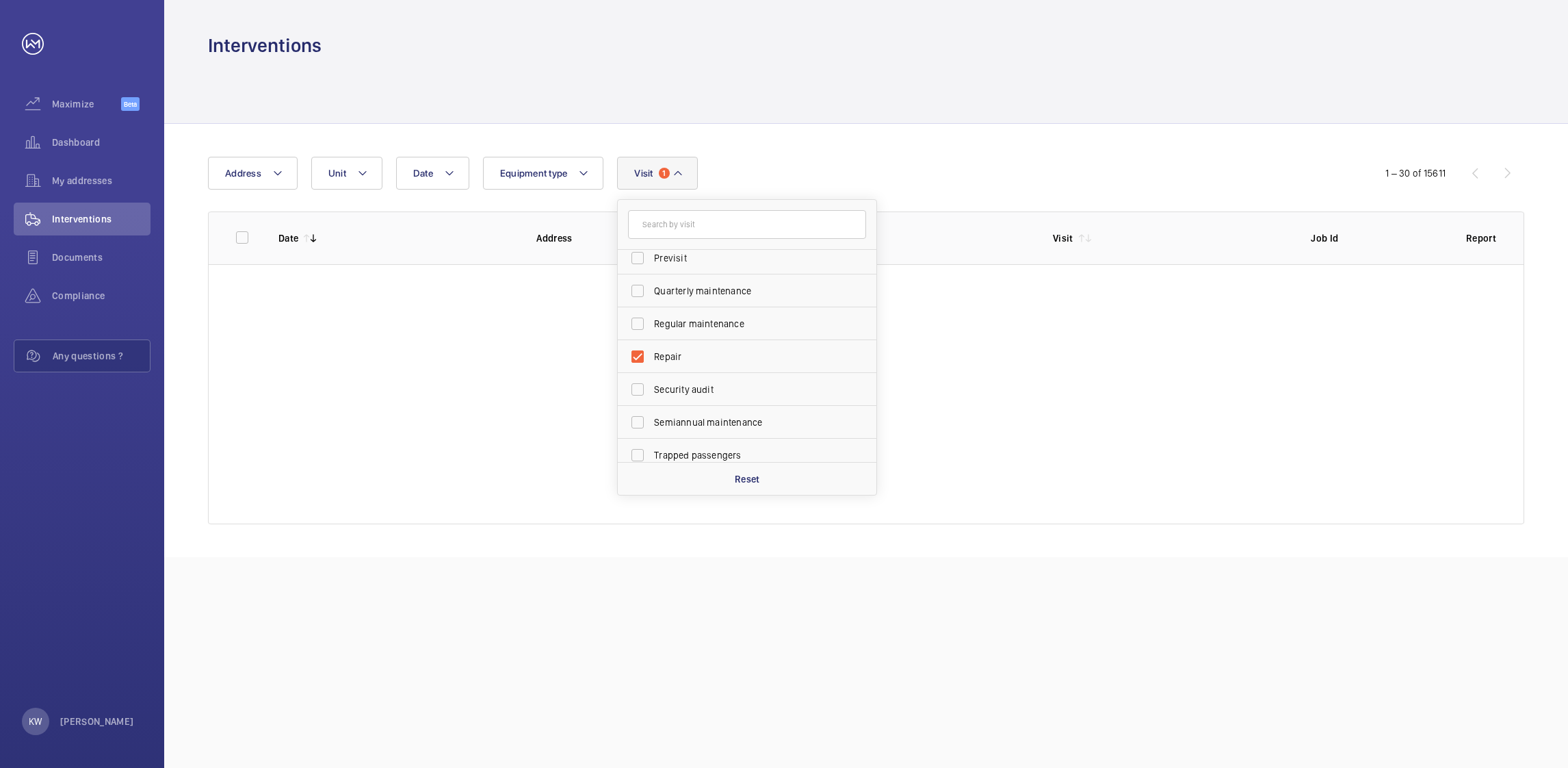
click at [903, 164] on div "Date Address Unit Equipment type Visit 1 Annual maintenance Breakdown Client me…" at bounding box center [784, 173] width 1152 height 33
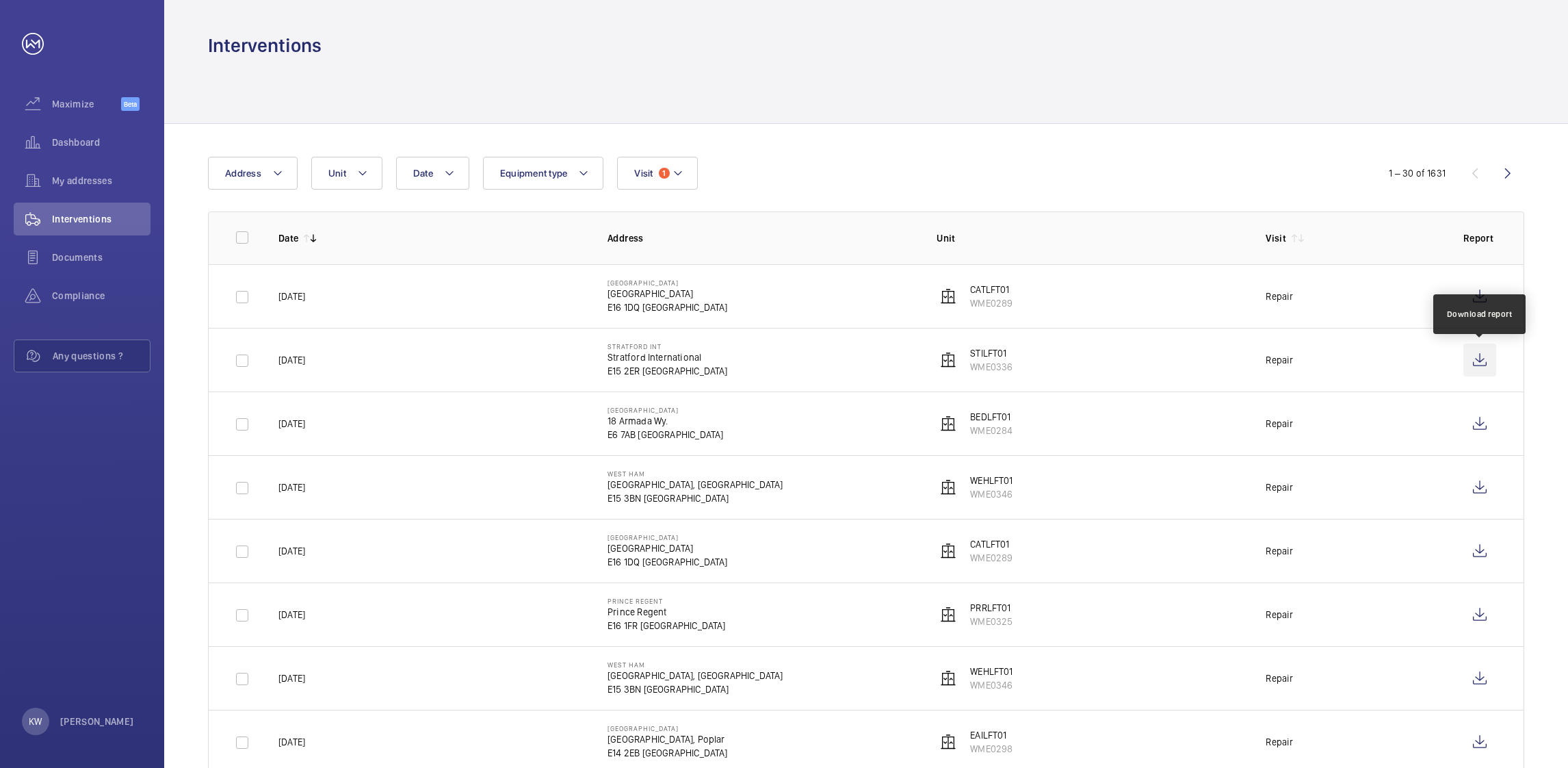
click at [1473, 358] on wm-front-icon-button at bounding box center [1480, 360] width 33 height 33
click at [1477, 487] on wm-front-icon-button at bounding box center [1480, 487] width 33 height 33
click at [1485, 558] on wm-front-icon-button at bounding box center [1480, 551] width 33 height 33
click at [1474, 616] on wm-front-icon-button at bounding box center [1480, 615] width 33 height 33
click at [807, 107] on div at bounding box center [866, 90] width 1316 height 65
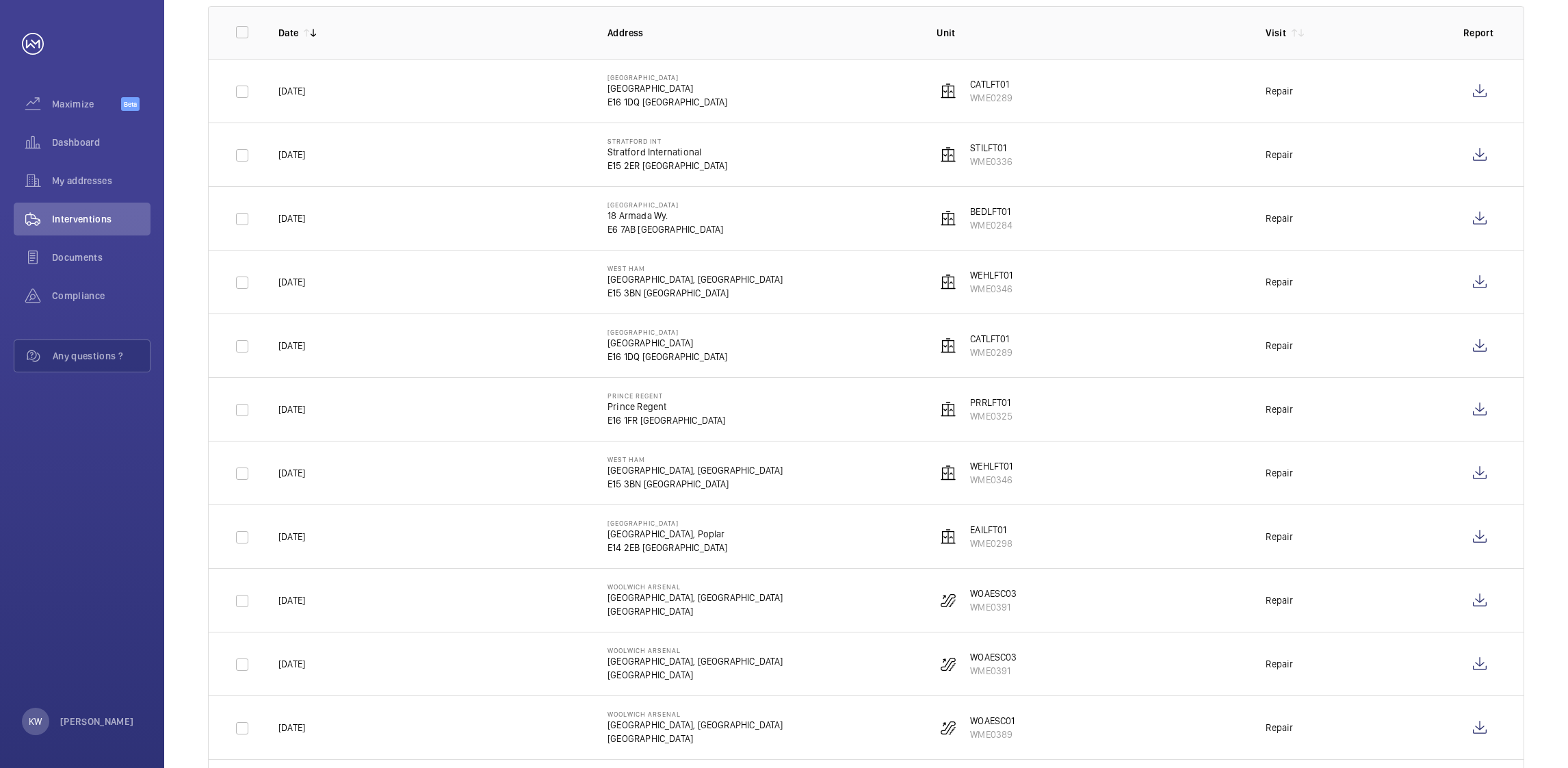
scroll to position [307, 0]
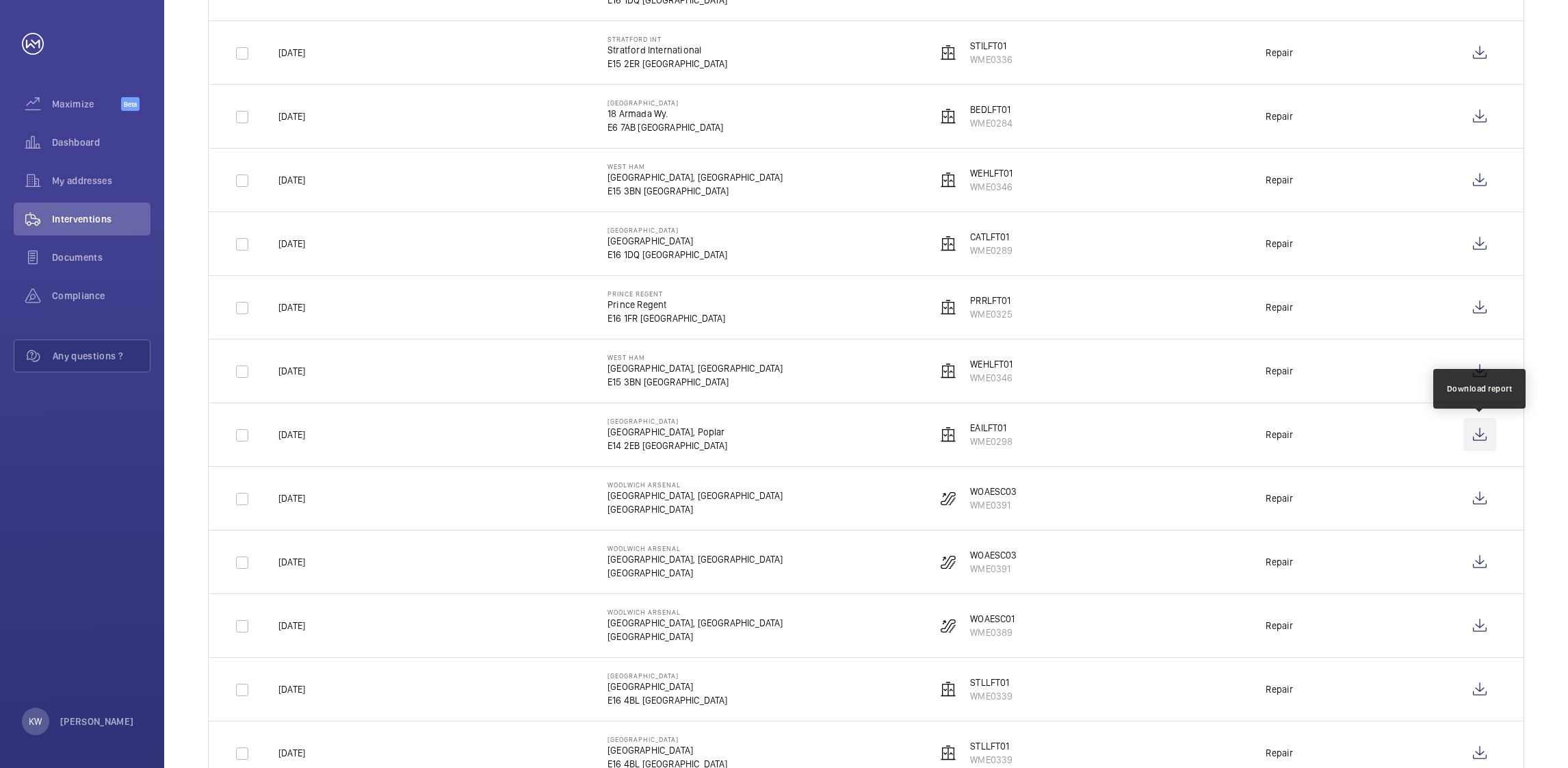
click at [1474, 435] on wm-front-icon-button at bounding box center [1480, 435] width 33 height 33
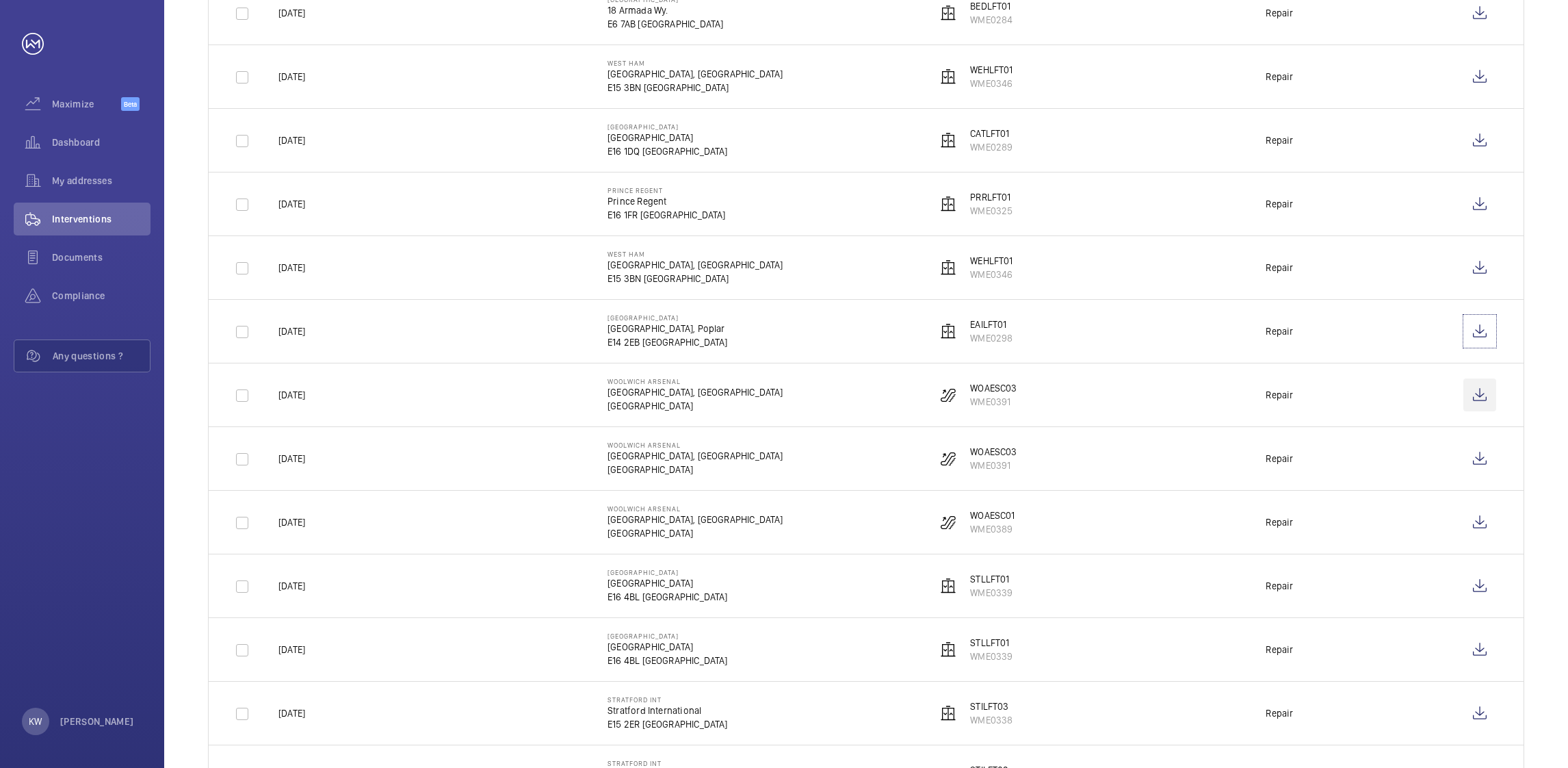
scroll to position [513, 0]
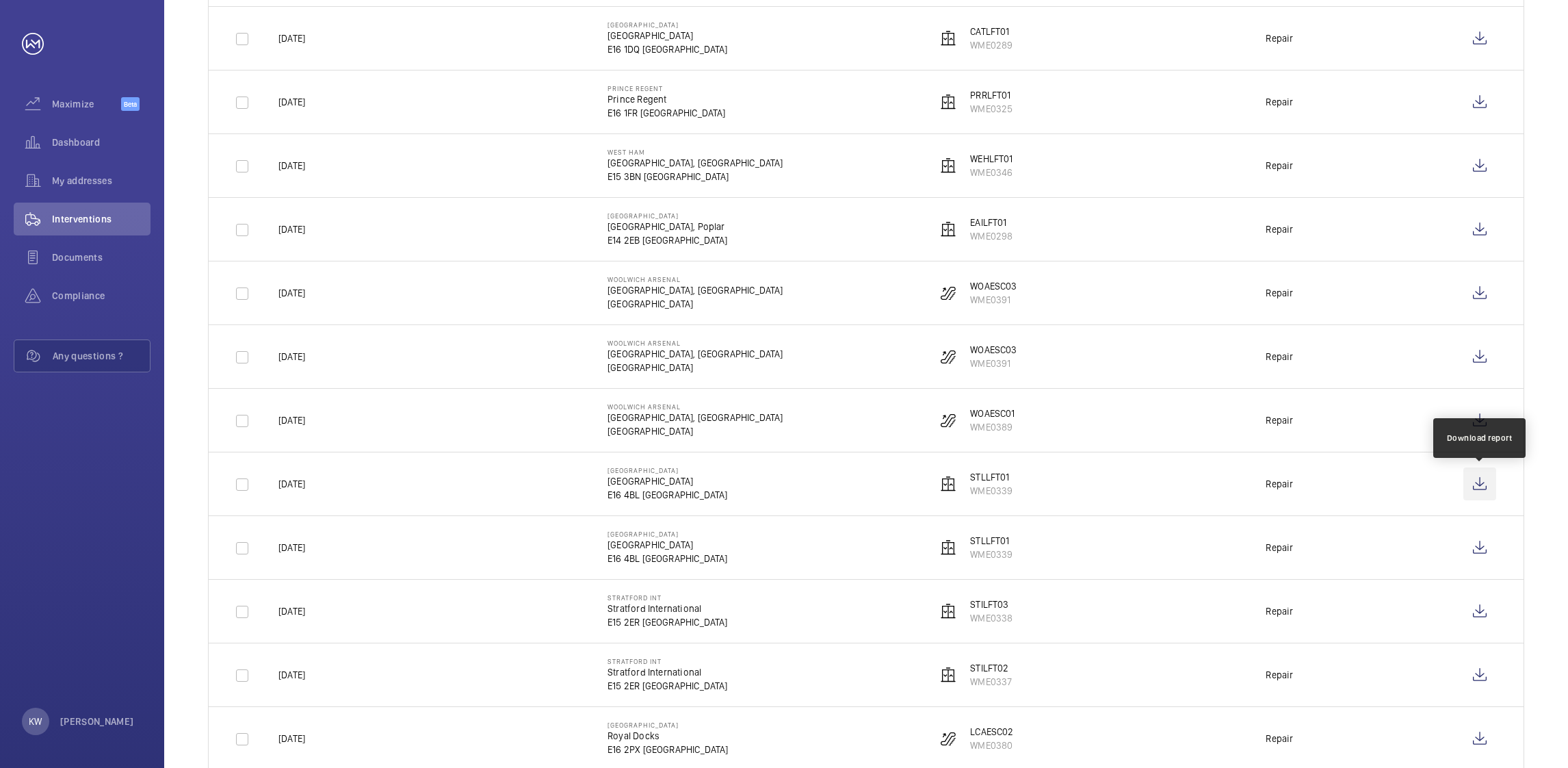
click at [1473, 500] on wm-front-icon-button at bounding box center [1480, 484] width 33 height 33
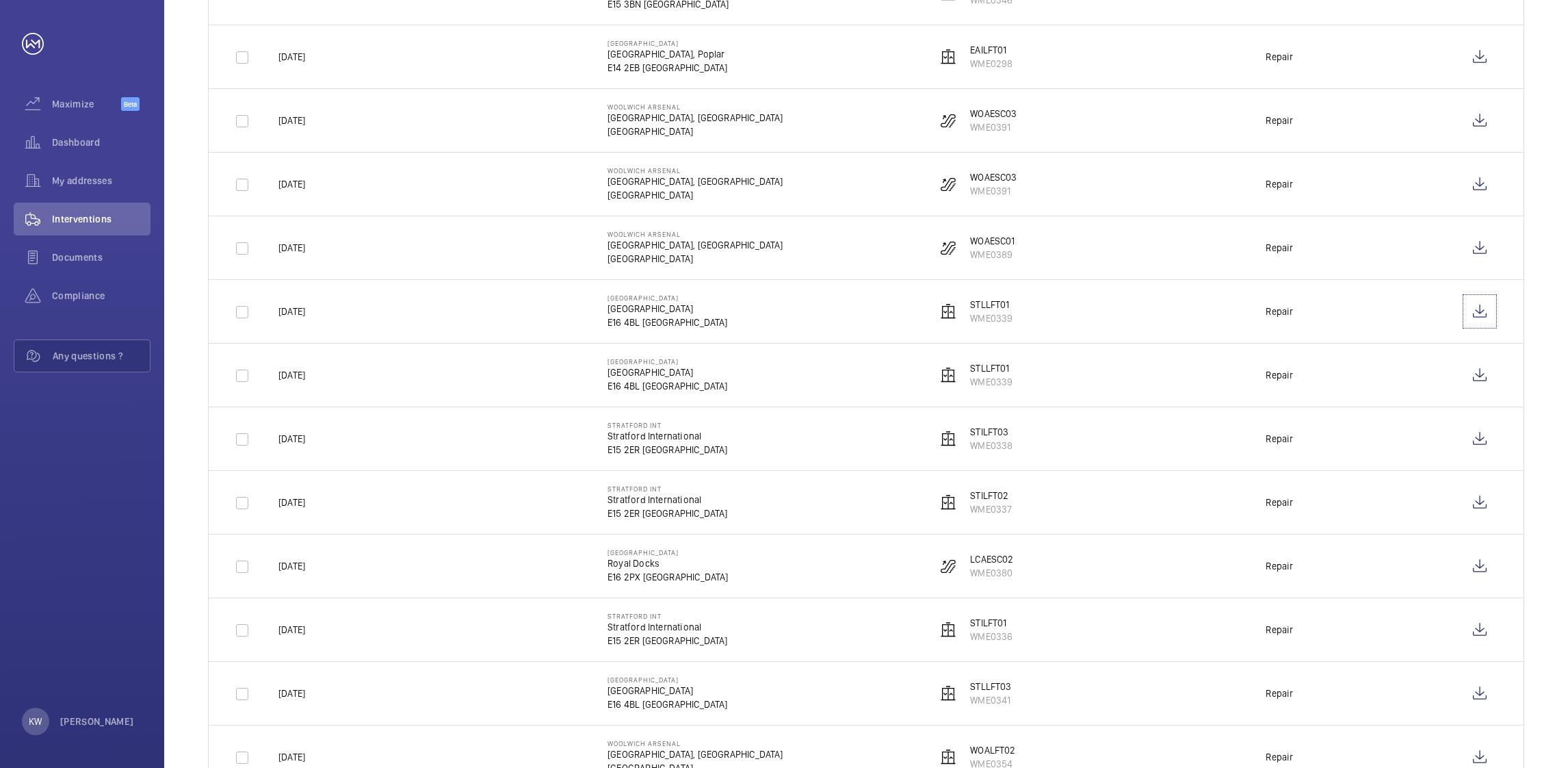
scroll to position [719, 0]
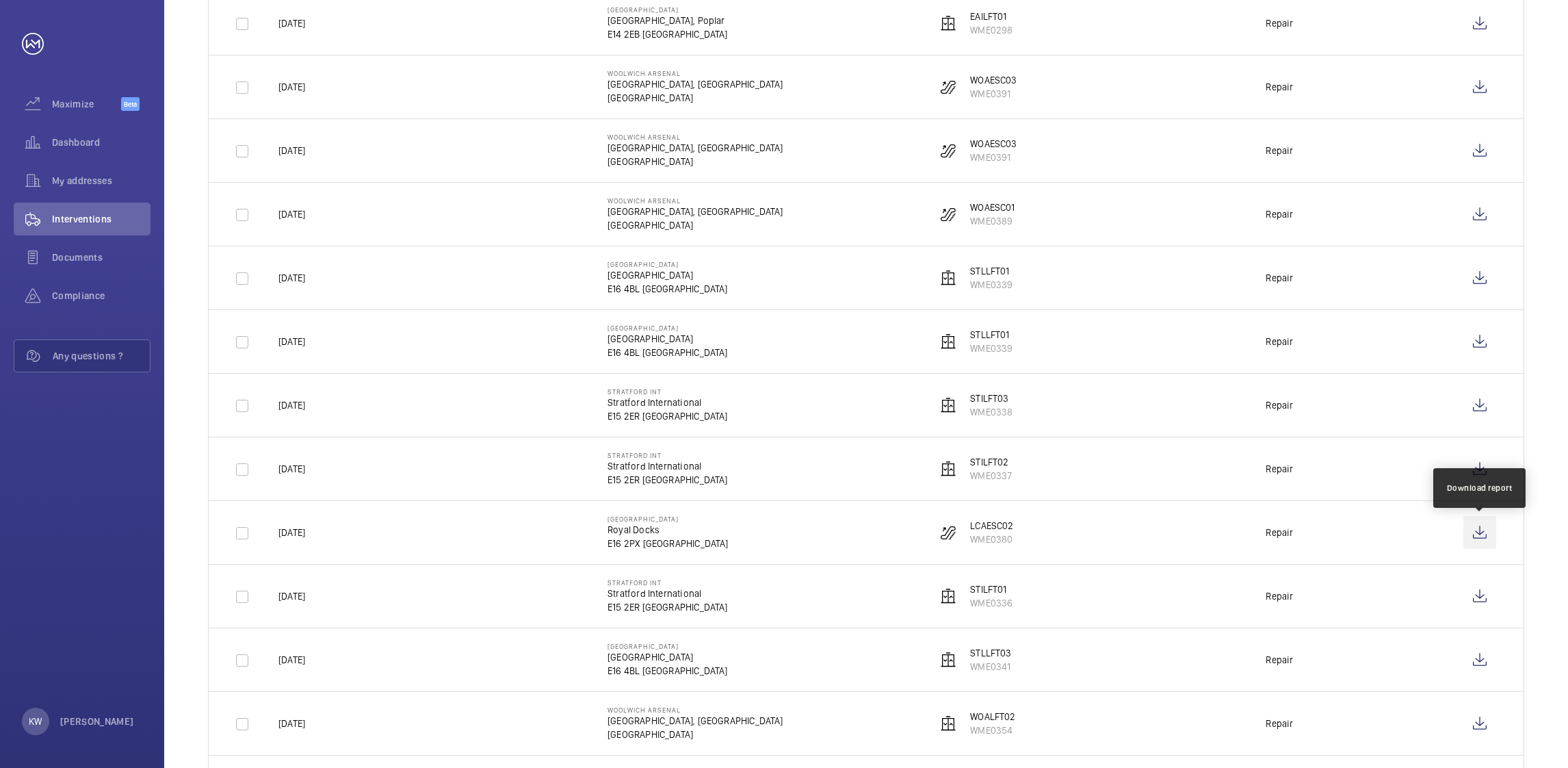
click at [1484, 534] on wm-front-icon-button at bounding box center [1480, 533] width 33 height 33
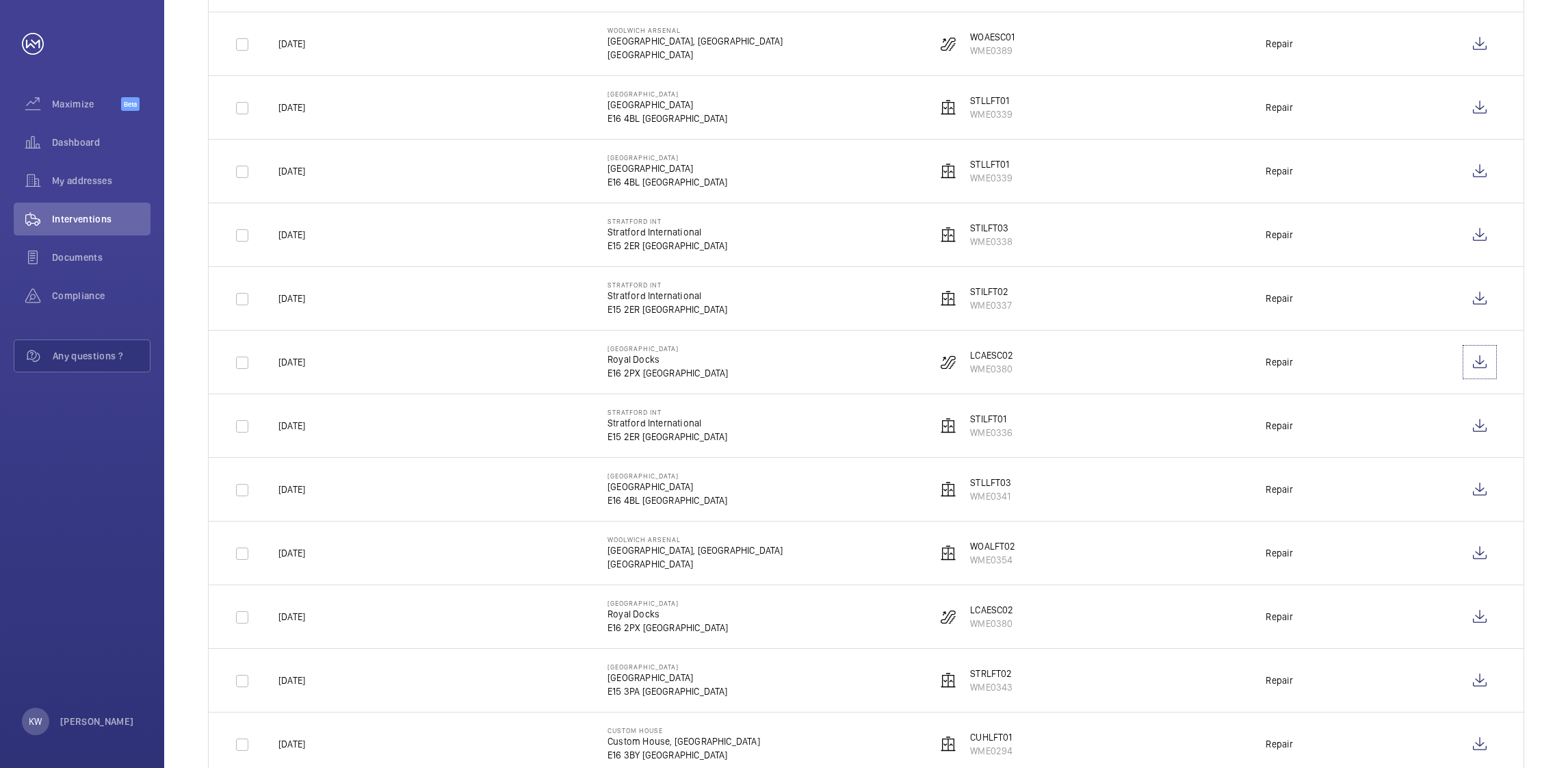
scroll to position [924, 0]
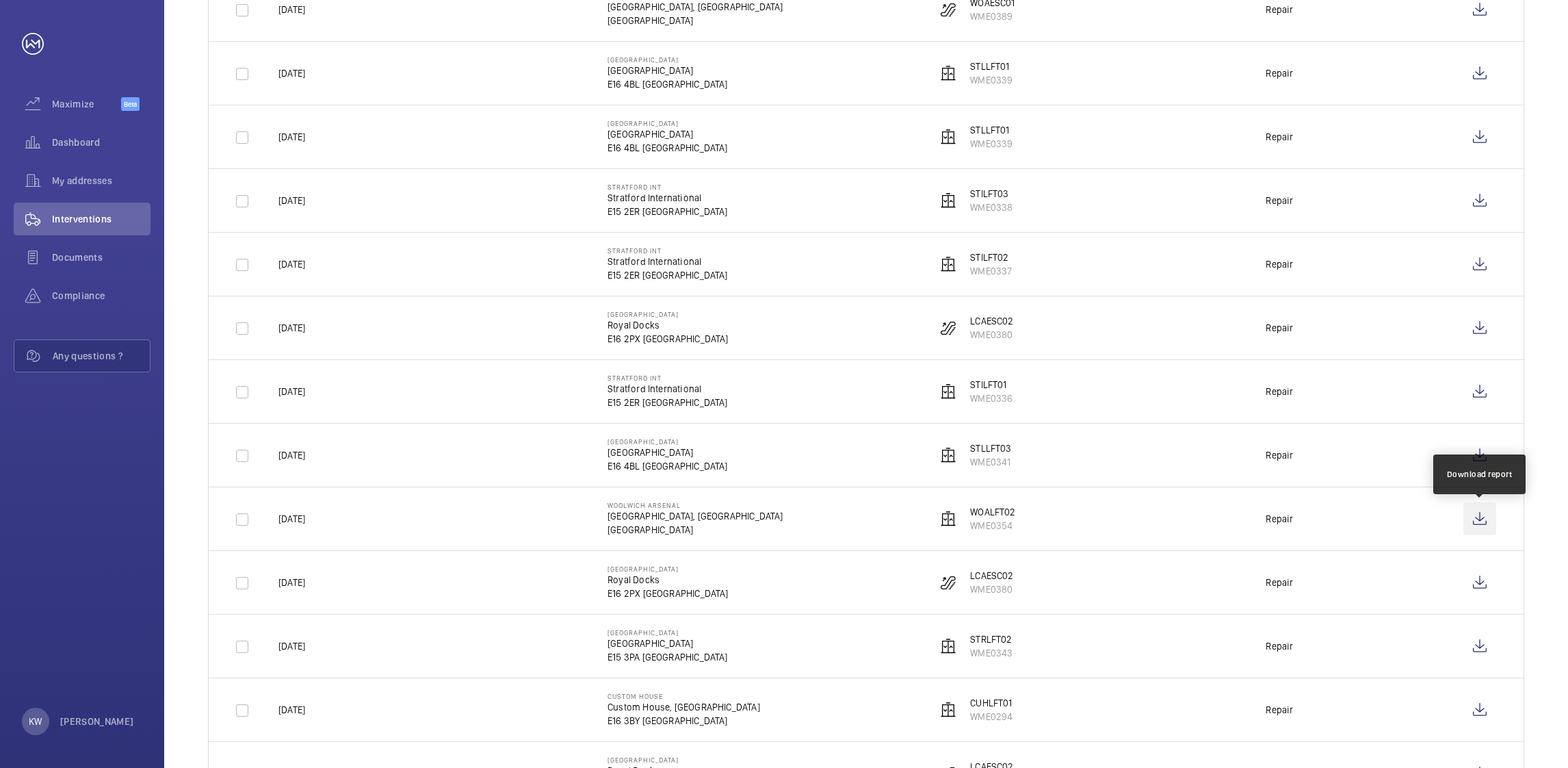
click at [1475, 517] on wm-front-icon-button at bounding box center [1480, 519] width 33 height 33
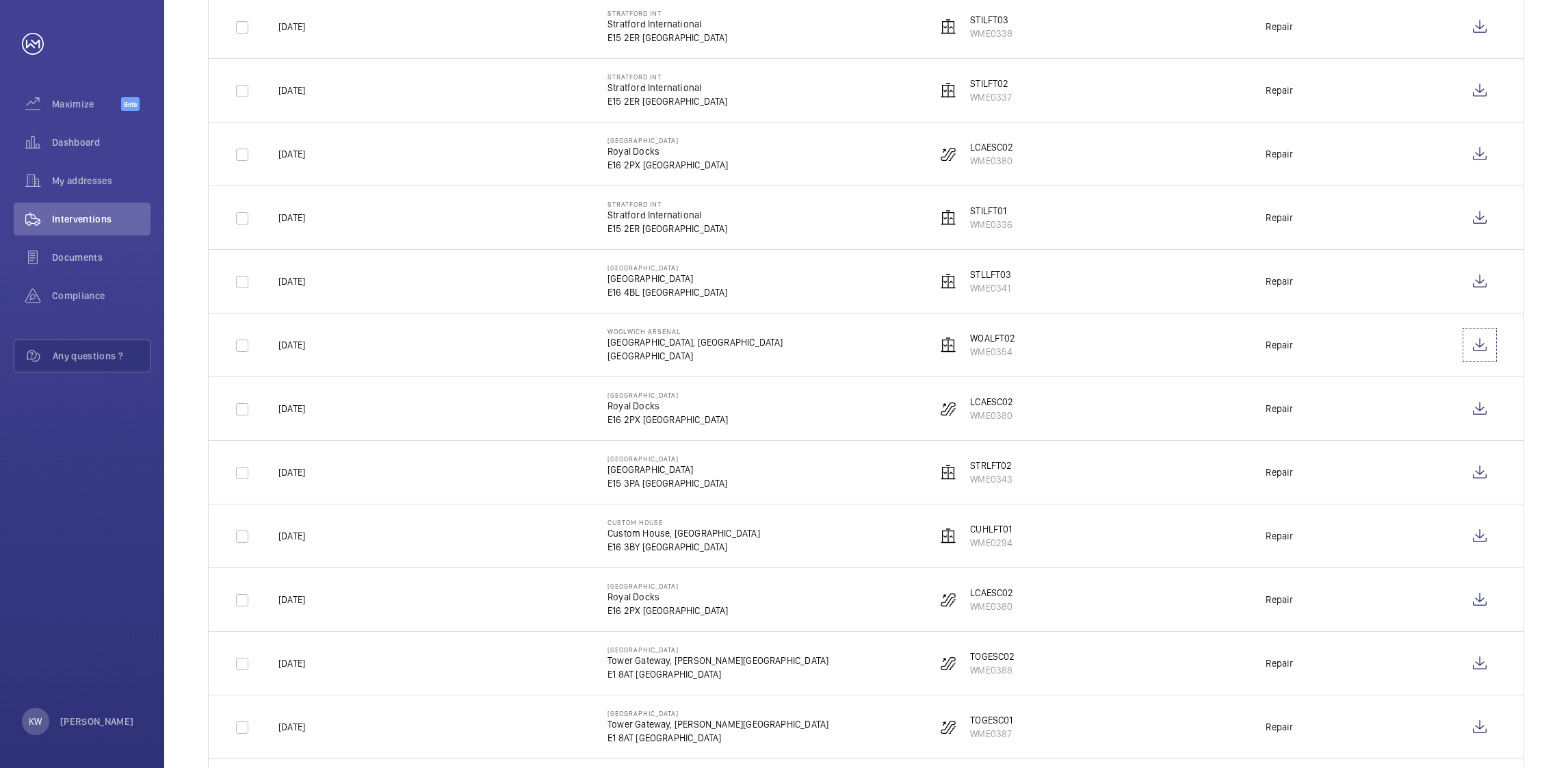
scroll to position [1129, 0]
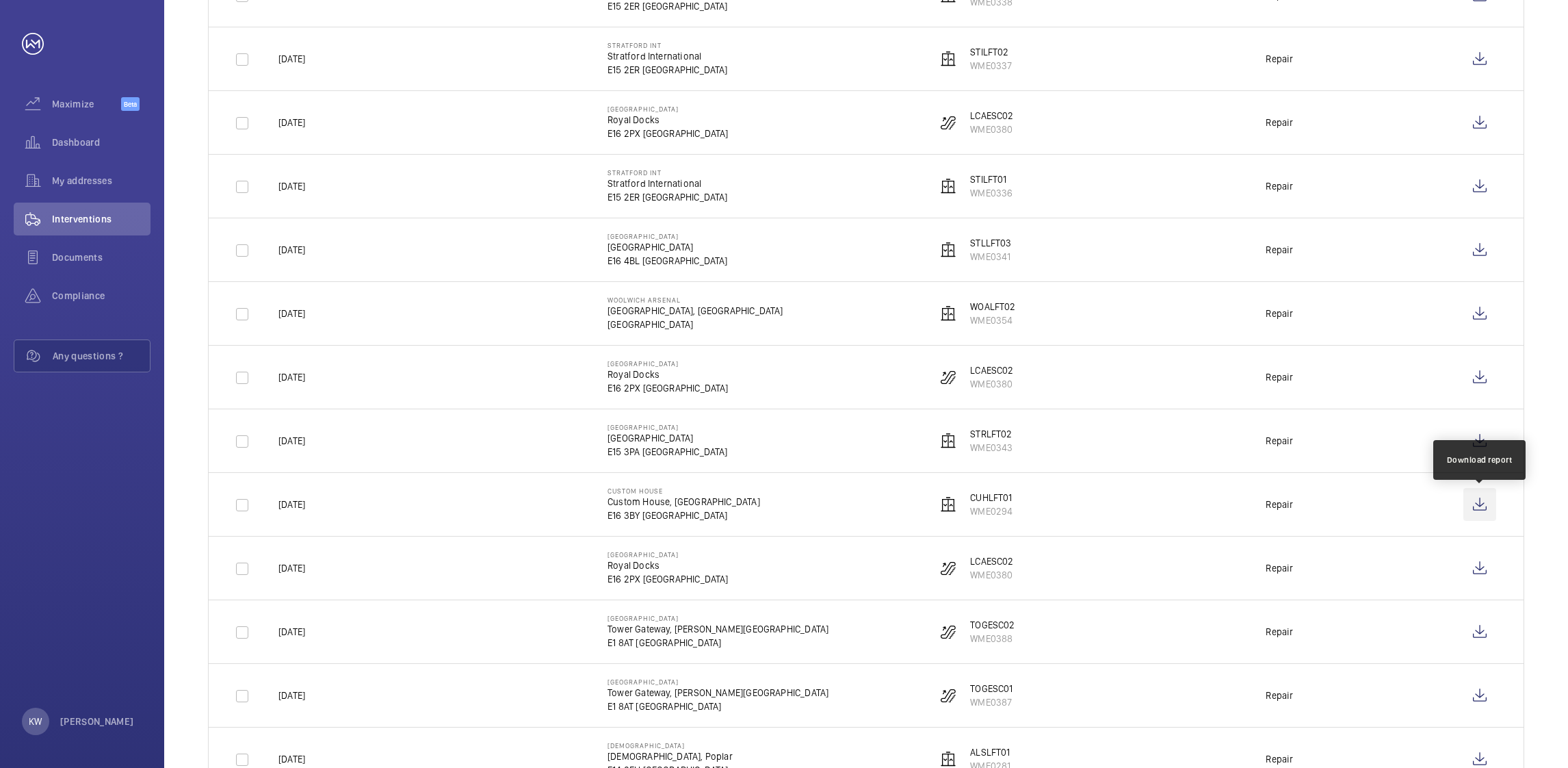
click at [1476, 506] on wm-front-icon-button at bounding box center [1480, 504] width 33 height 33
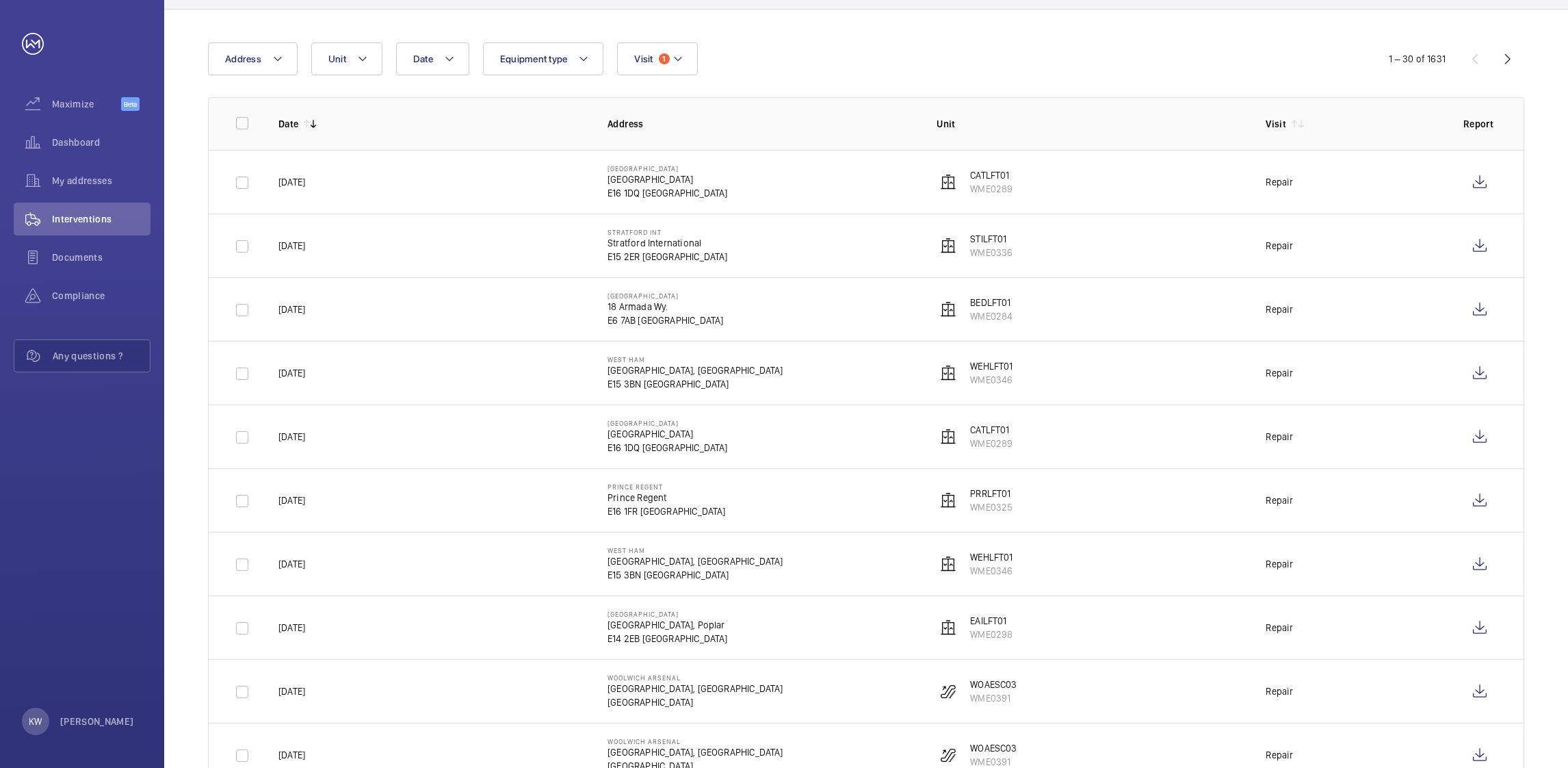
scroll to position [0, 0]
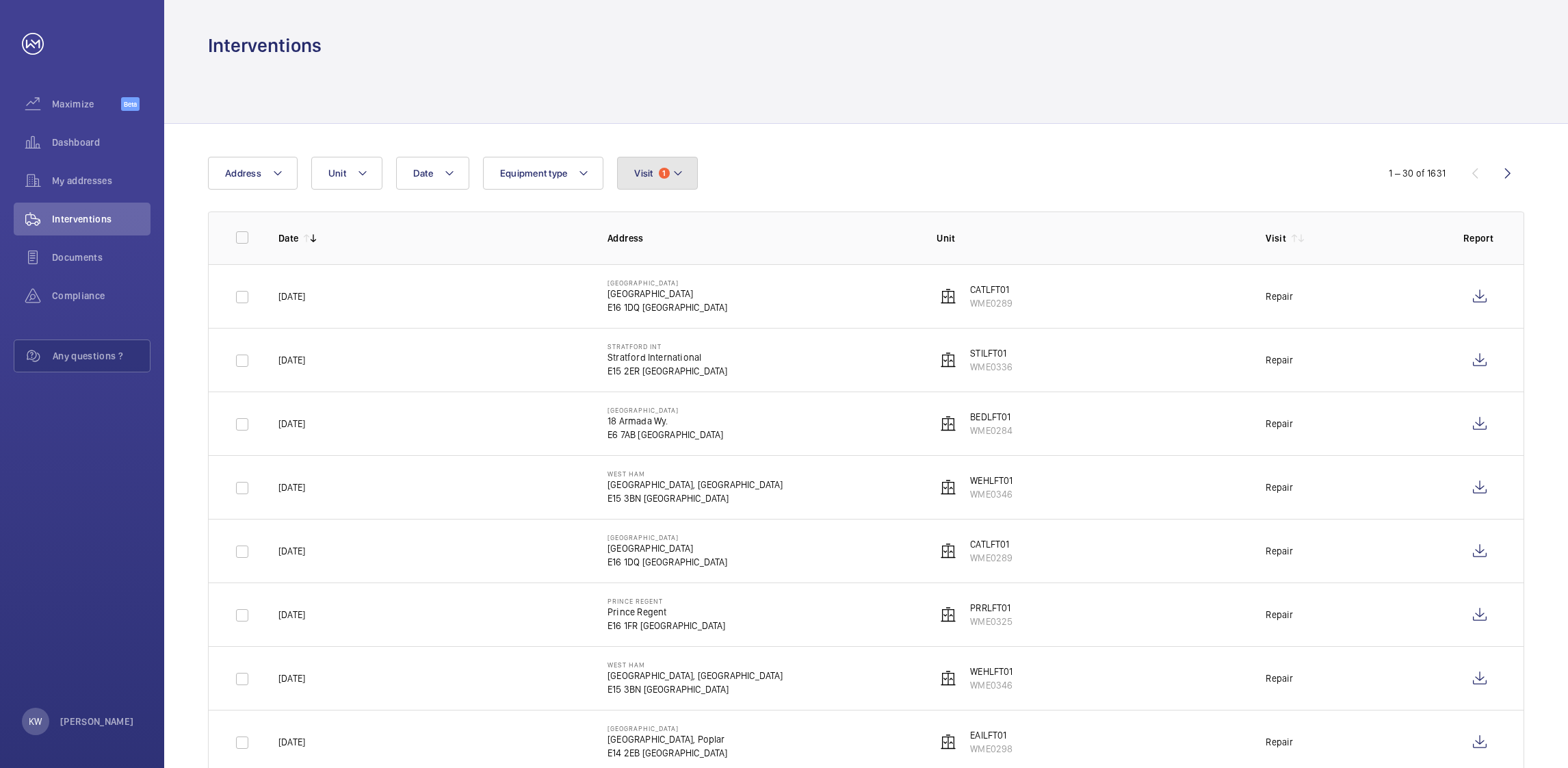
click at [650, 177] on span "Visit" at bounding box center [643, 173] width 19 height 11
click at [664, 264] on span "Repair" at bounding box center [748, 267] width 188 height 14
click at [651, 264] on input "Repair" at bounding box center [637, 266] width 27 height 27
checkbox input "false"
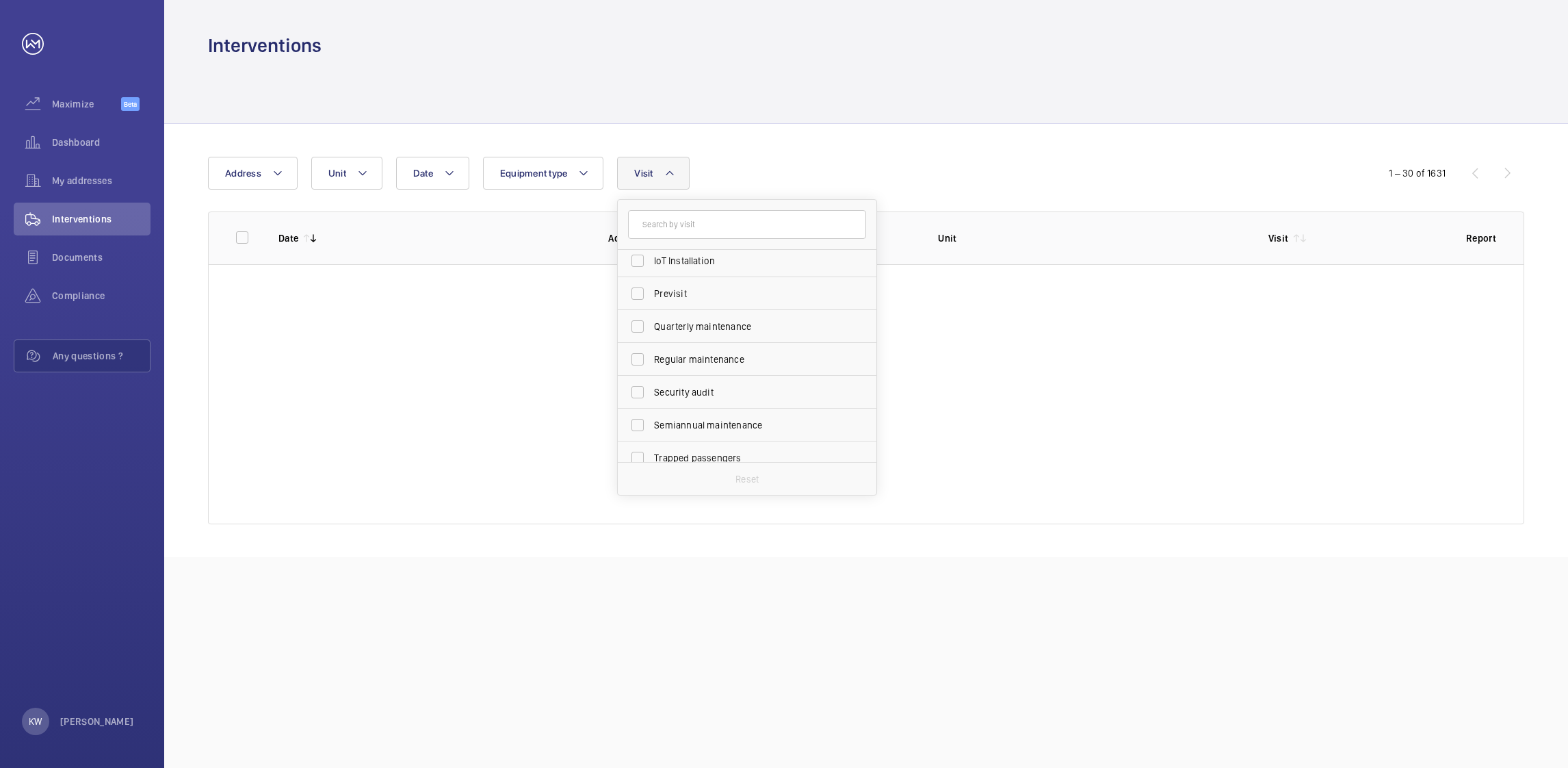
scroll to position [206, 0]
click at [680, 353] on span "Regular maintenance" at bounding box center [748, 357] width 188 height 14
click at [651, 353] on input "Regular maintenance" at bounding box center [637, 357] width 27 height 27
checkbox input "true"
click at [1044, 151] on div "Date Address Unit Equipment type Visit 1 Repair Annual maintenance Breakdown Cl…" at bounding box center [866, 340] width 1404 height 433
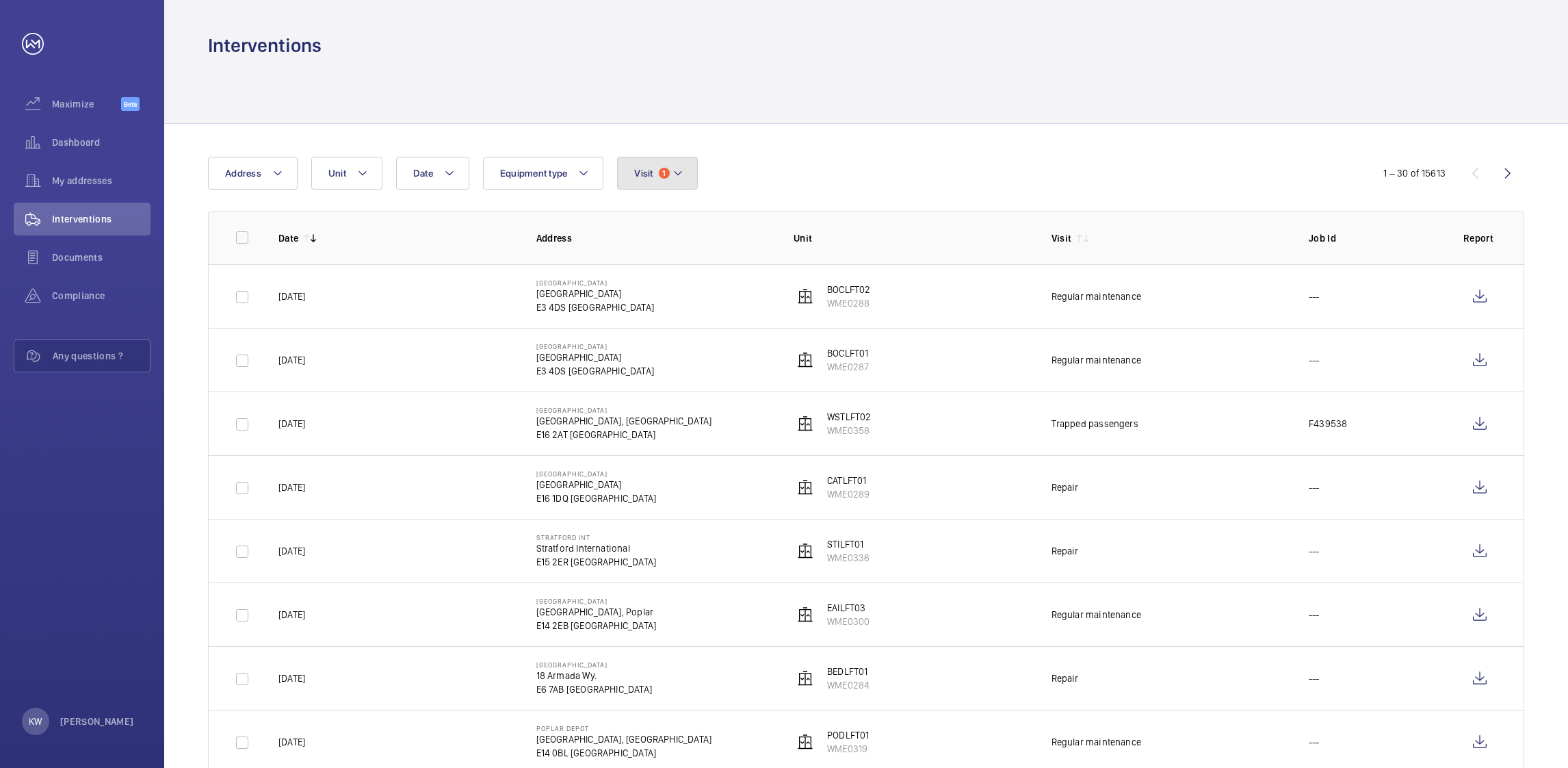
click at [667, 180] on button "Visit 1" at bounding box center [657, 173] width 80 height 33
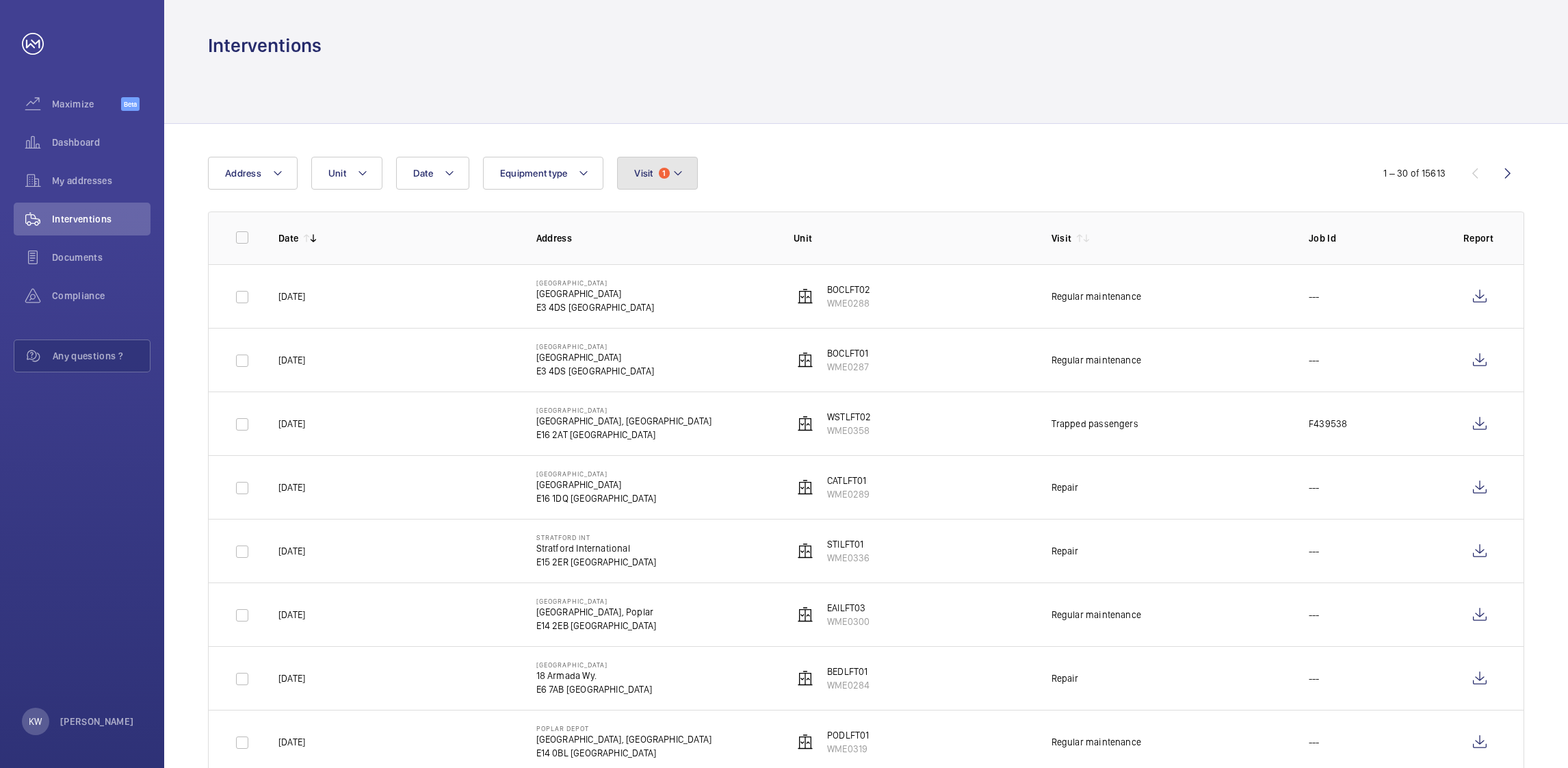
click at [674, 179] on mat-icon at bounding box center [678, 173] width 11 height 16
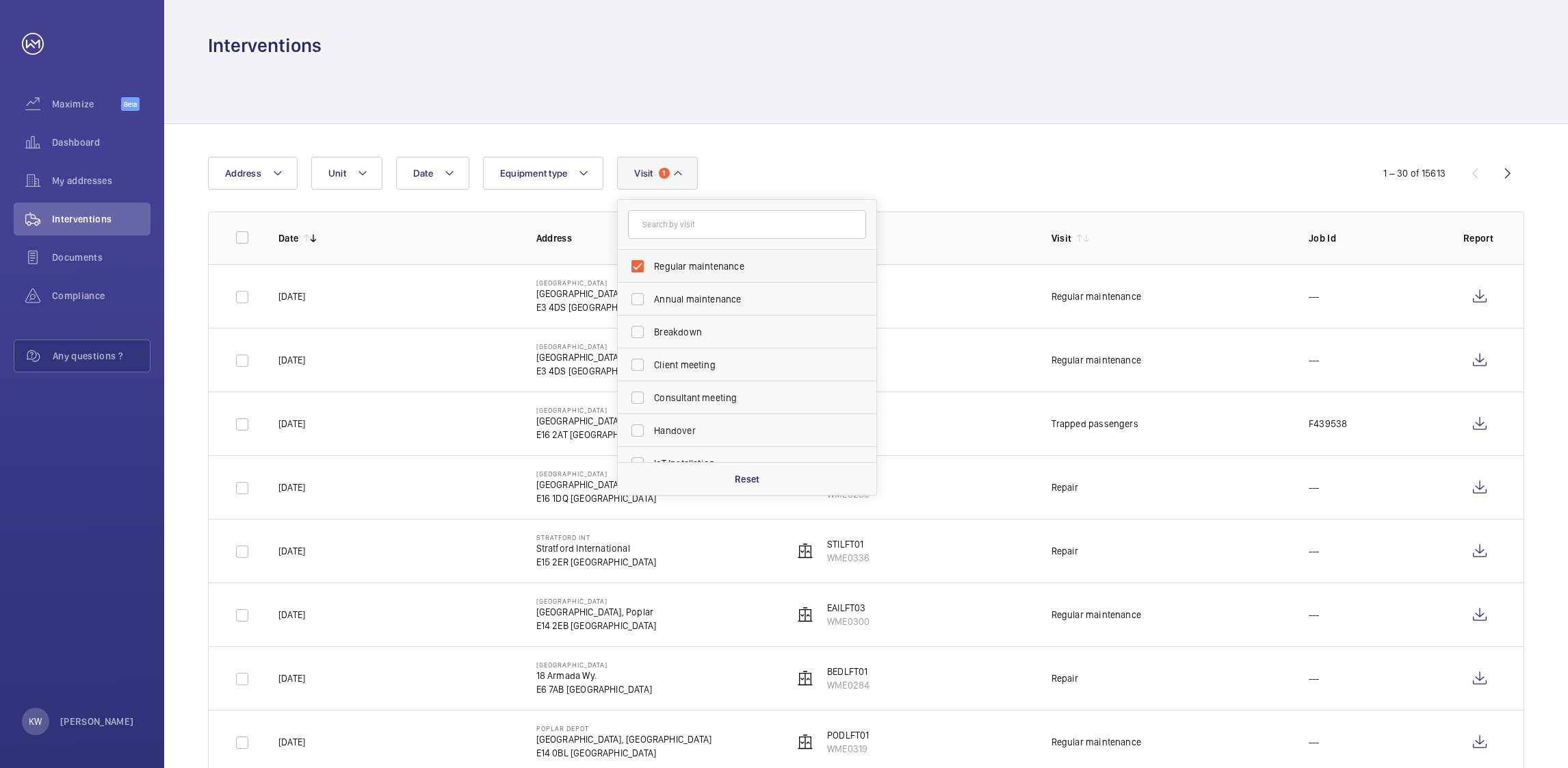
click at [672, 260] on span "Regular maintenance" at bounding box center [748, 267] width 188 height 14
click at [651, 260] on input "Regular maintenance" at bounding box center [637, 266] width 27 height 27
click at [637, 264] on input "Regular maintenance" at bounding box center [637, 266] width 27 height 27
checkbox input "true"
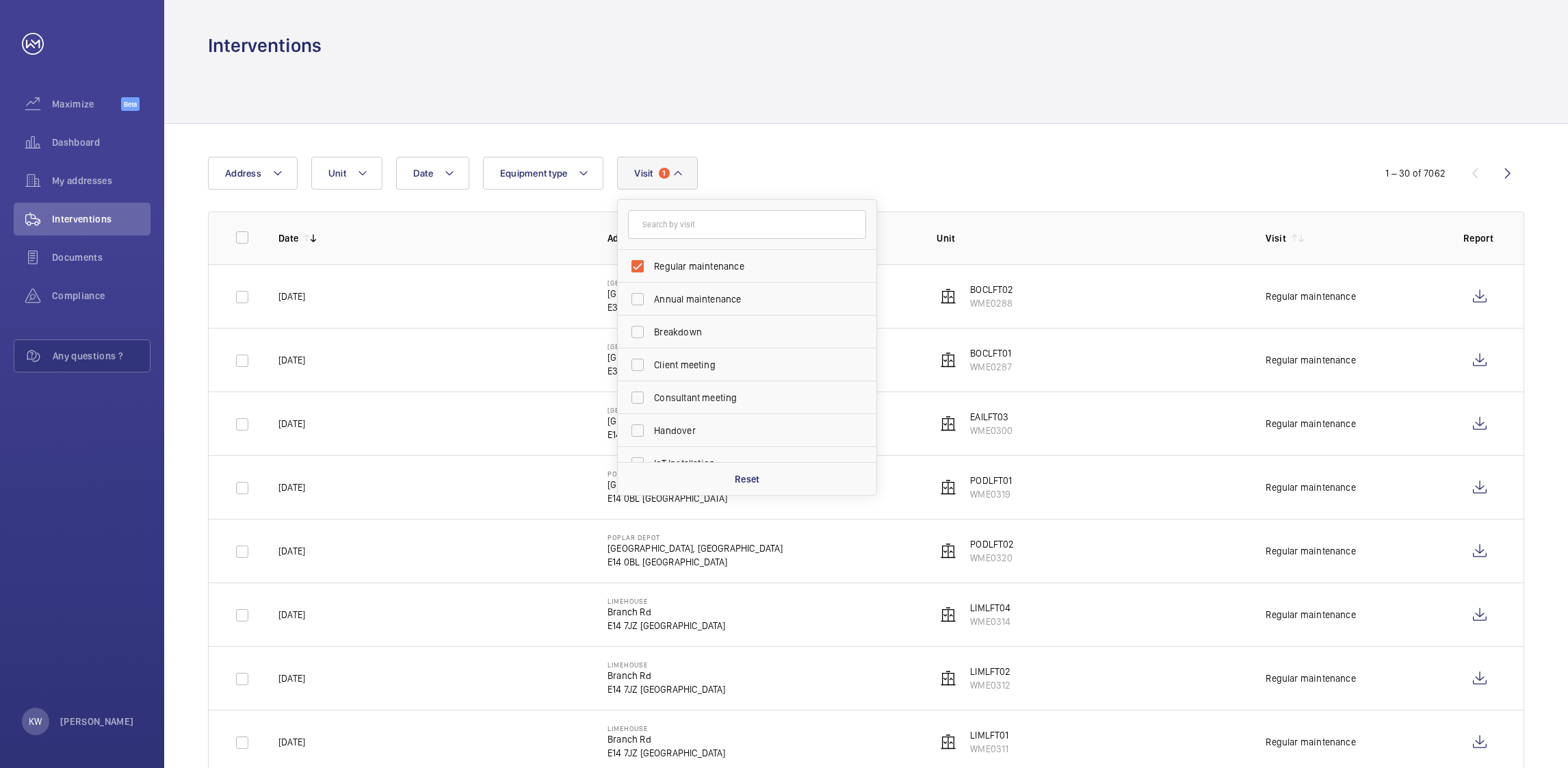
click at [1238, 120] on div at bounding box center [866, 90] width 1316 height 65
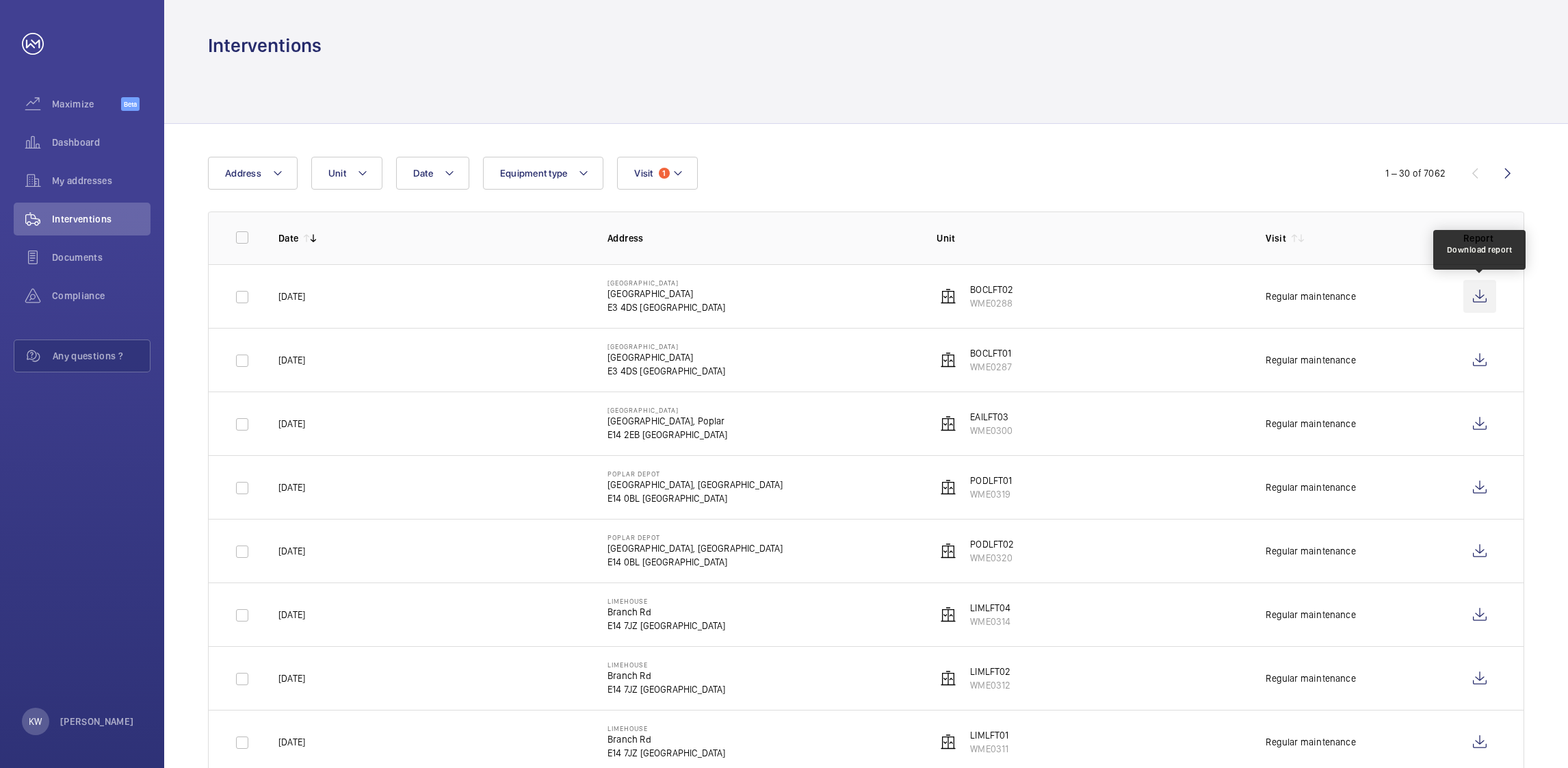
click at [1479, 304] on wm-front-icon-button at bounding box center [1480, 296] width 33 height 33
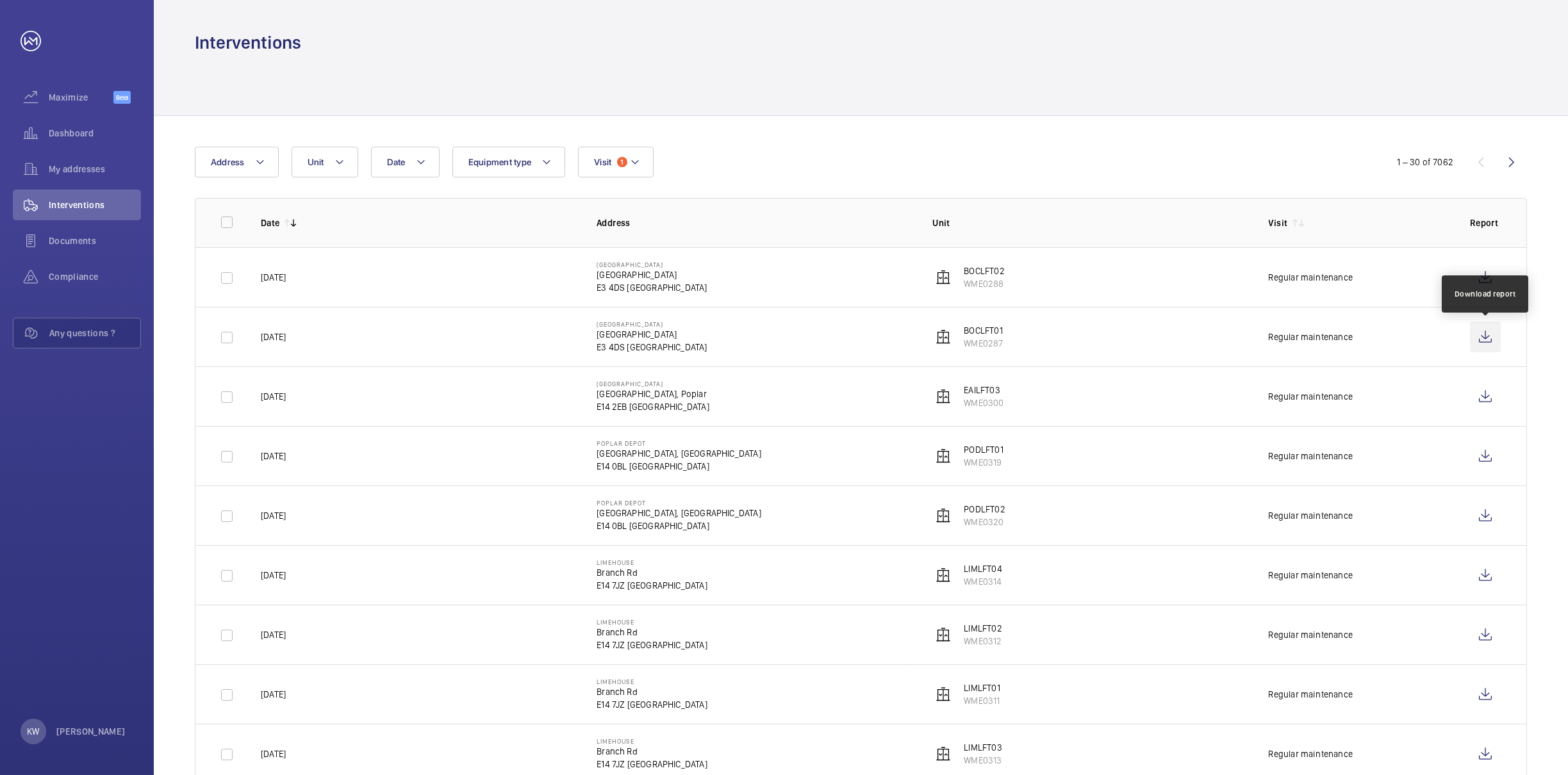
click at [1479, 337] on wm-front-icon-button at bounding box center [1485, 337] width 31 height 31
click at [1485, 405] on wm-front-icon-button at bounding box center [1485, 397] width 31 height 31
click at [1483, 462] on wm-front-icon-button at bounding box center [1485, 456] width 31 height 31
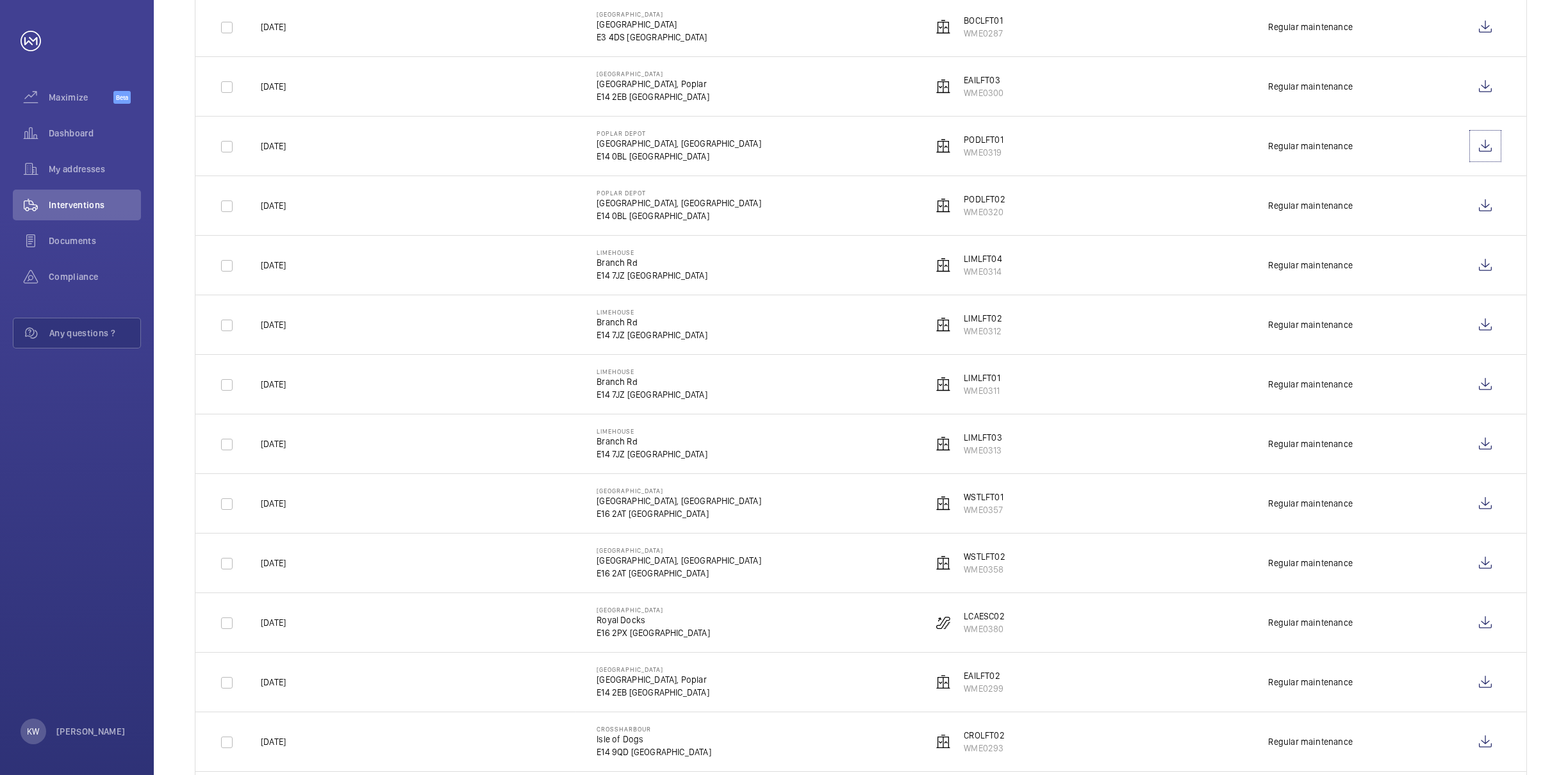
scroll to position [383, 0]
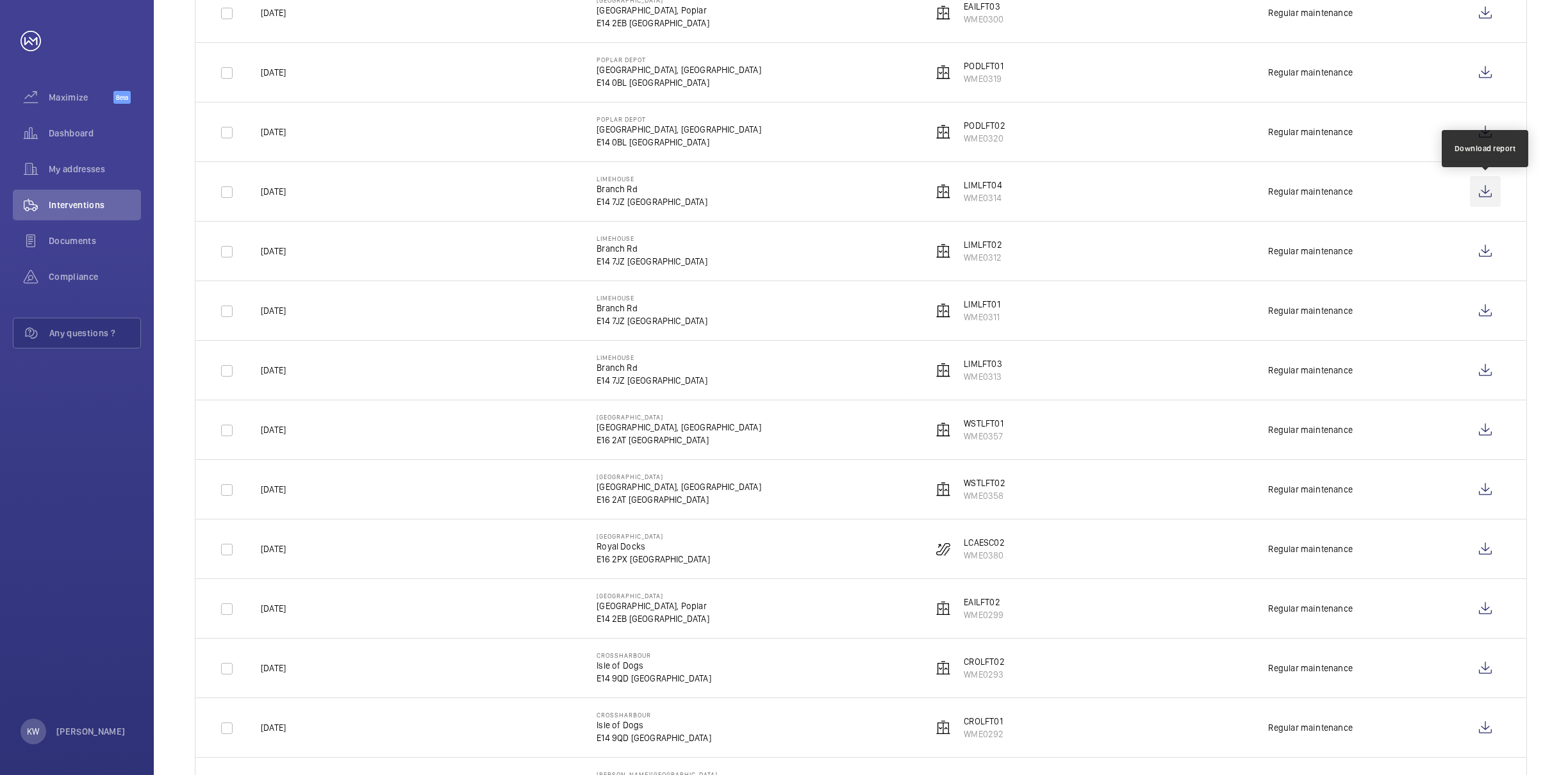
click at [1486, 196] on wm-front-icon-button at bounding box center [1485, 192] width 31 height 31
click at [1484, 257] on wm-front-icon-button at bounding box center [1485, 251] width 31 height 31
click at [1481, 314] on wm-front-icon-button at bounding box center [1485, 311] width 31 height 31
click at [1482, 370] on wm-front-icon-button at bounding box center [1485, 370] width 31 height 31
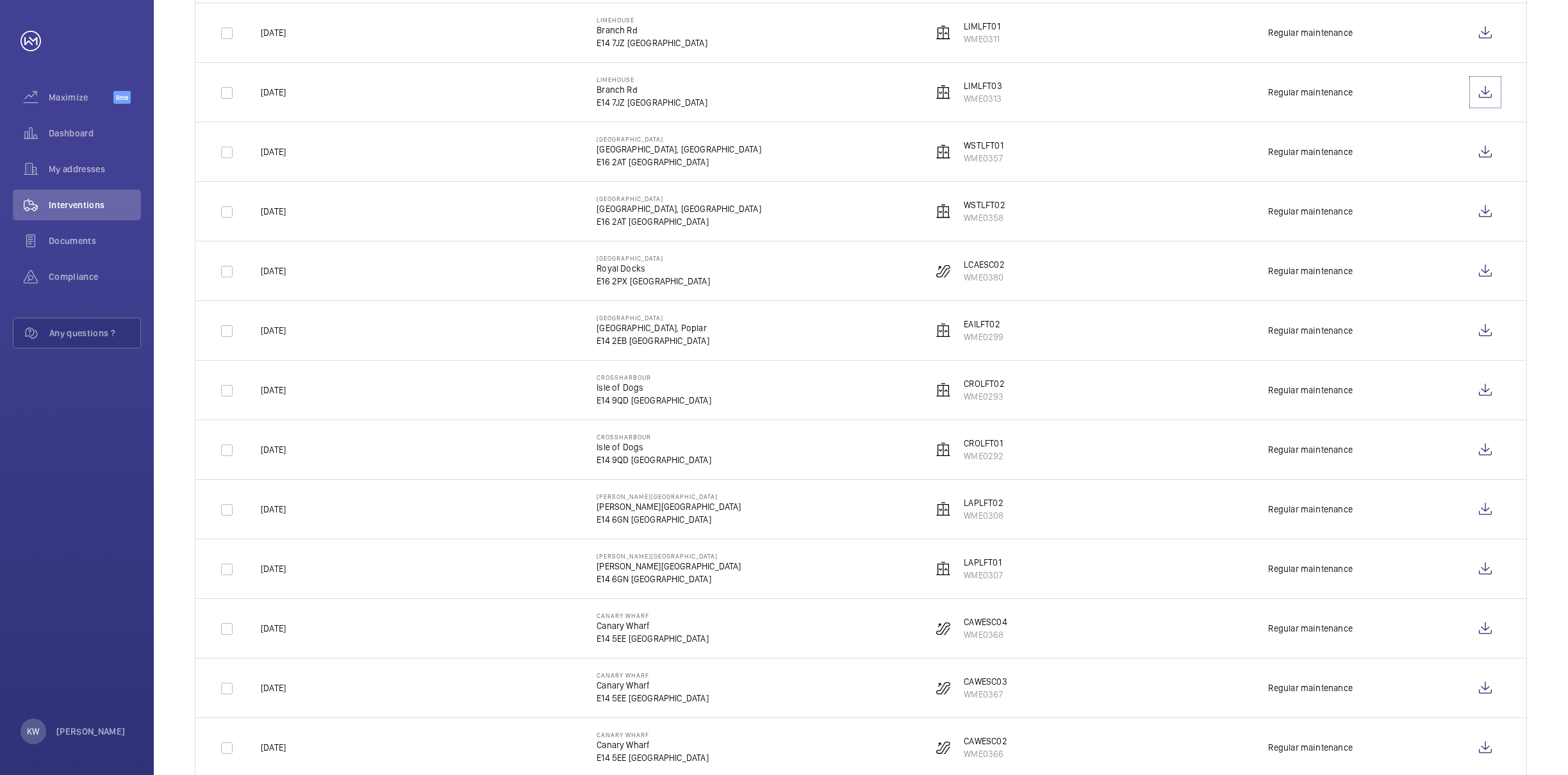
scroll to position [673, 0]
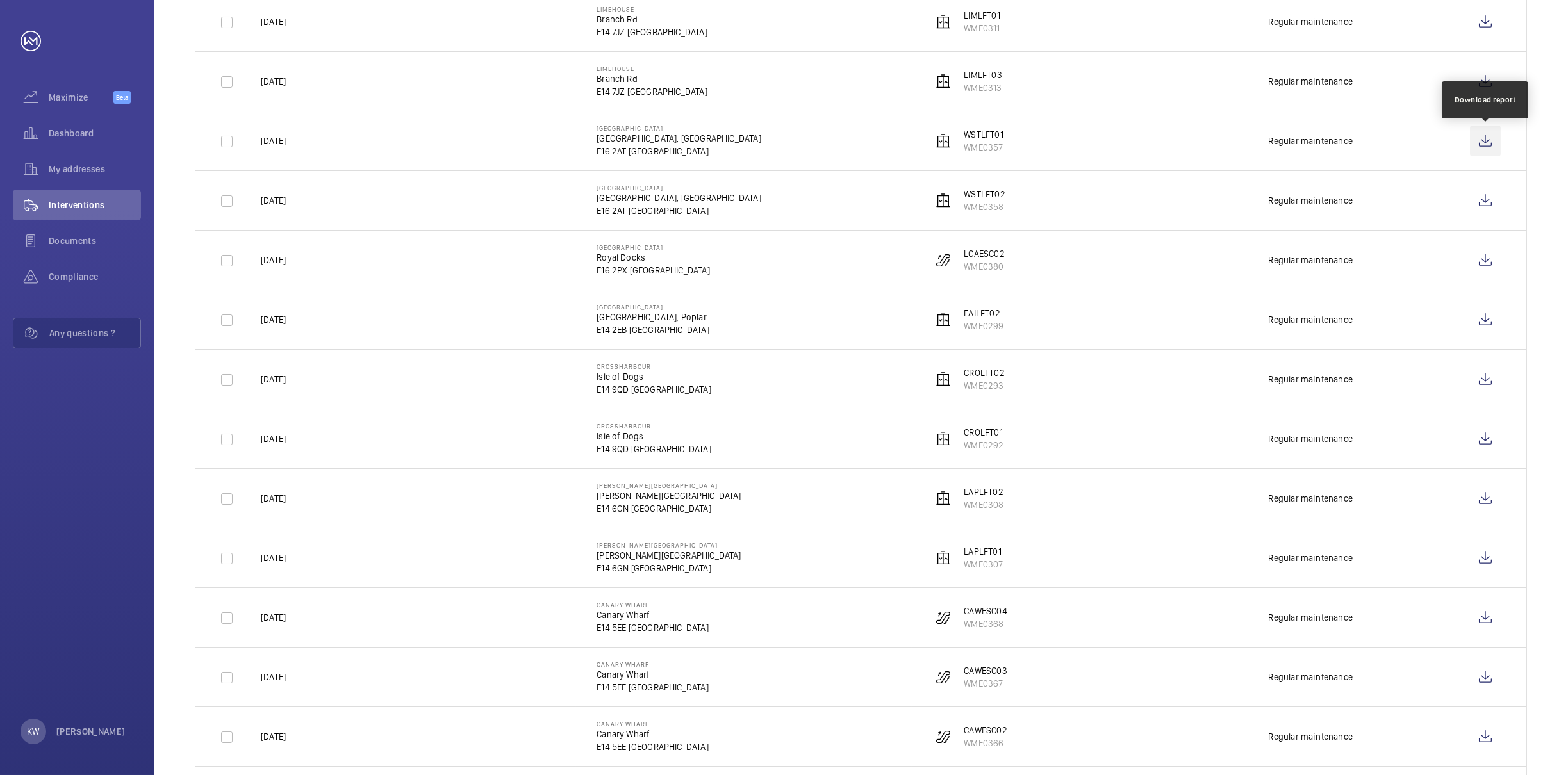
click at [1486, 143] on wm-front-icon-button at bounding box center [1485, 141] width 31 height 31
click at [1481, 203] on wm-front-icon-button at bounding box center [1485, 201] width 31 height 31
click at [1486, 263] on wm-front-icon-button at bounding box center [1485, 260] width 31 height 31
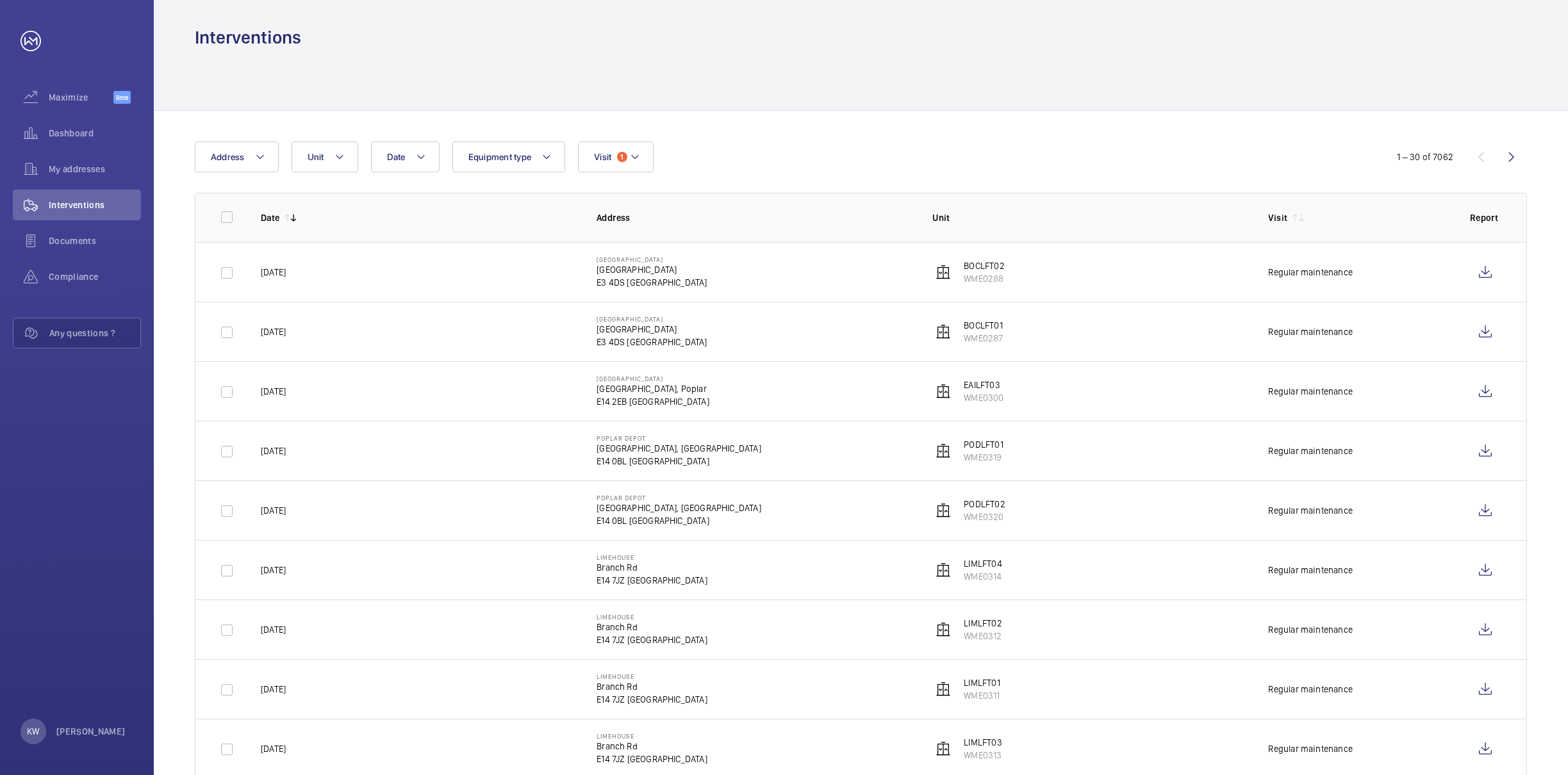
scroll to position [0, 0]
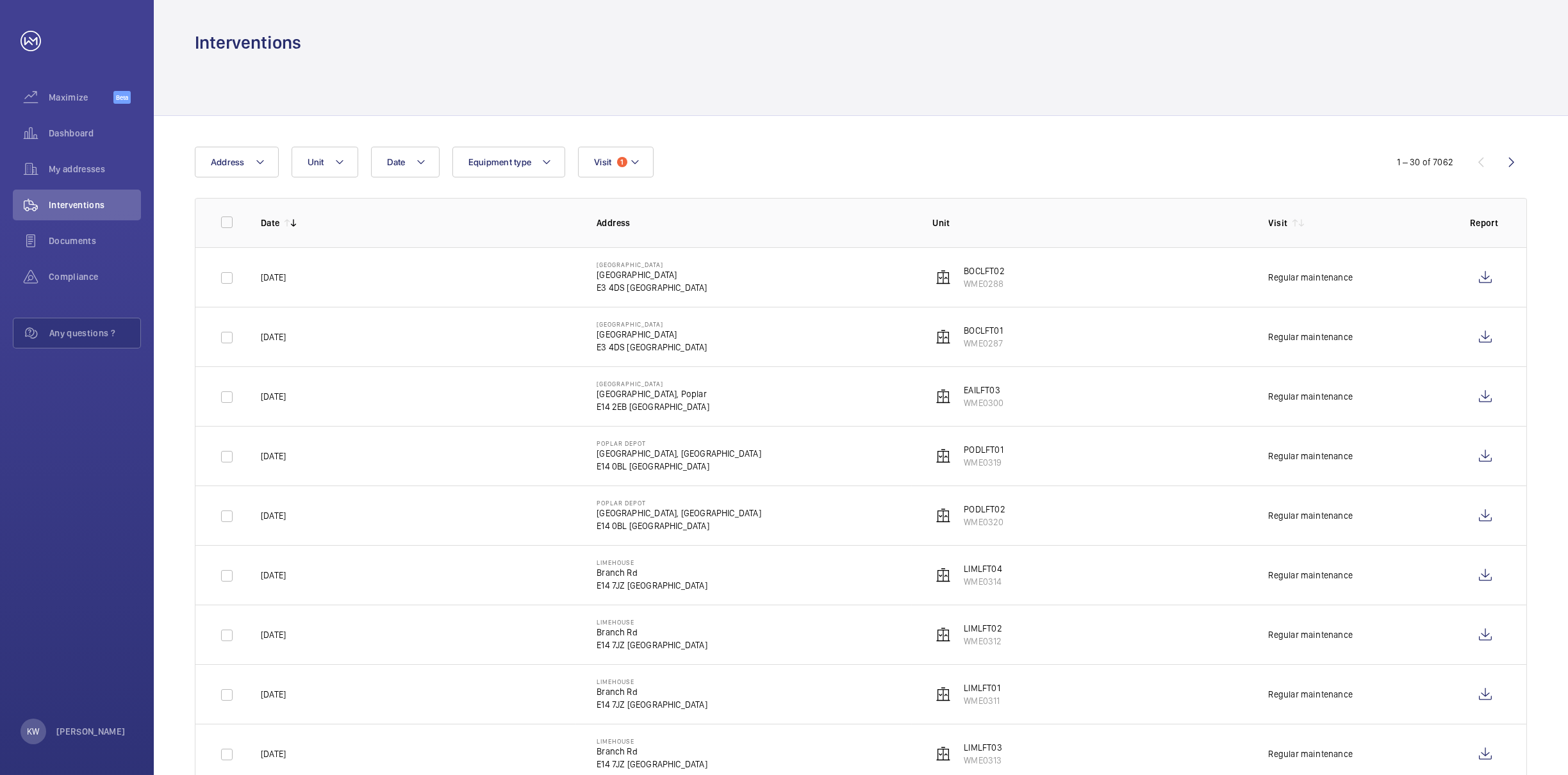
click at [656, 172] on div "Date Address Unit Equipment type Visit 1" at bounding box center [784, 162] width 1179 height 31
click at [643, 171] on button "Visit 1" at bounding box center [616, 162] width 75 height 31
click at [648, 242] on label "Regular maintenance" at bounding box center [690, 250] width 223 height 31
click at [610, 242] on input "Regular maintenance" at bounding box center [597, 249] width 26 height 26
checkbox input "false"
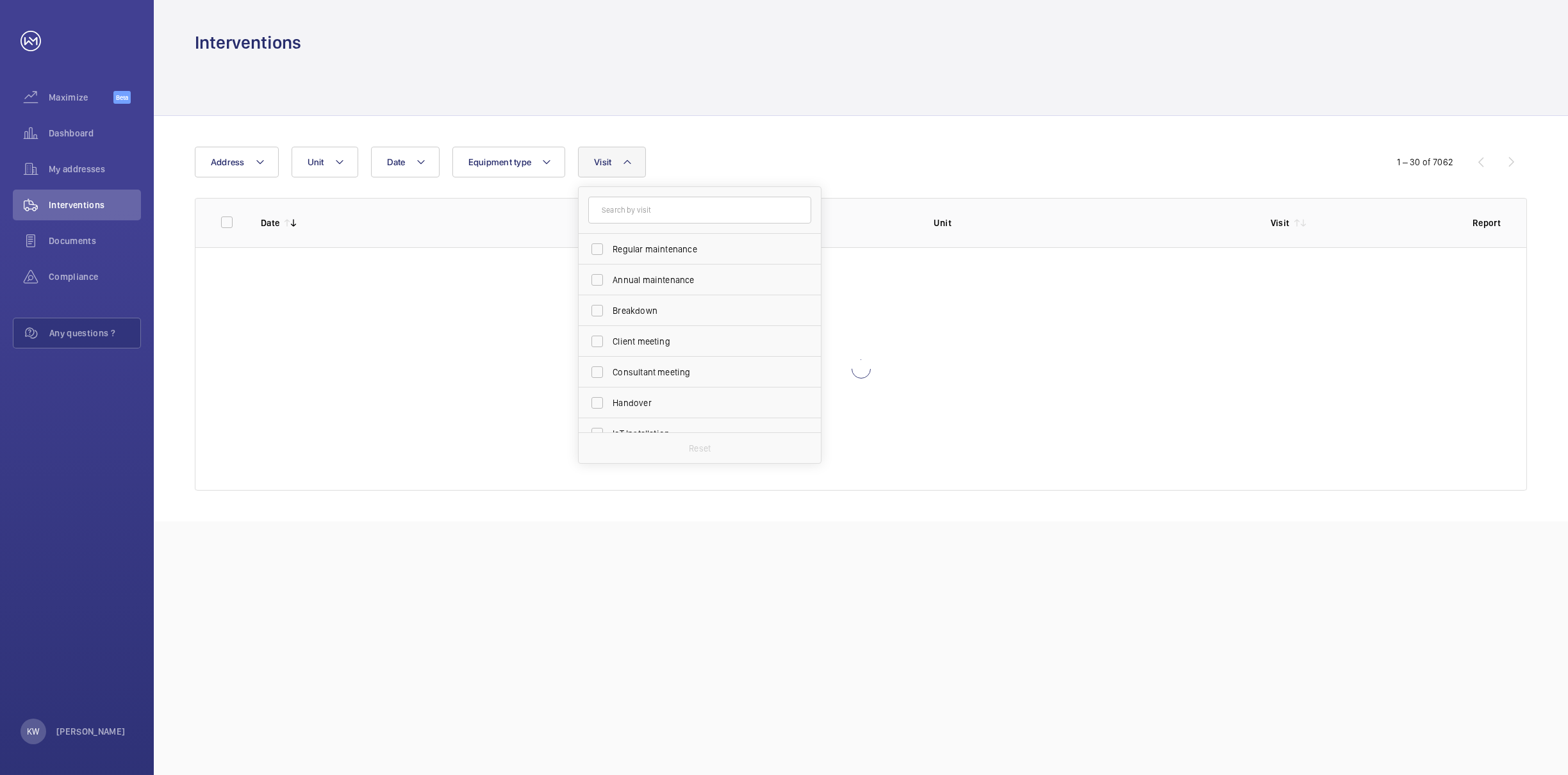
click at [720, 170] on div "Date Address Unit Equipment type Visit Regular maintenance Annual maintenance B…" at bounding box center [784, 162] width 1179 height 31
